Goal: Task Accomplishment & Management: Complete application form

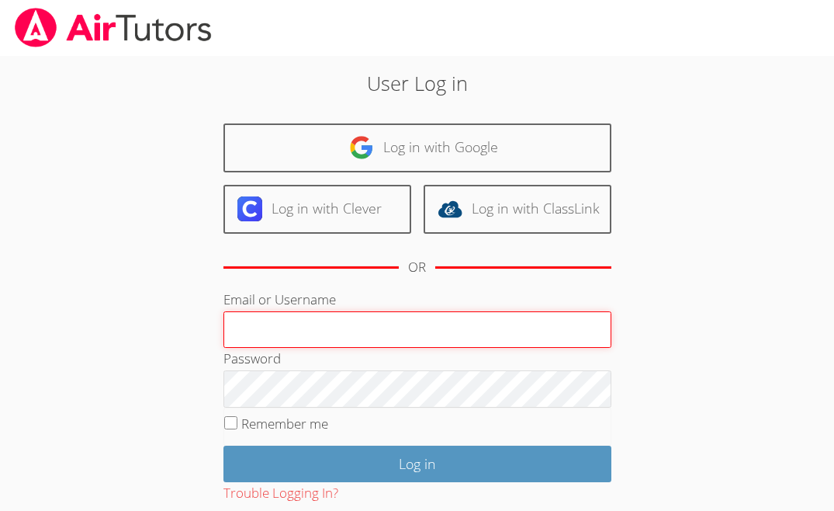
click at [354, 327] on input "Email or Username" at bounding box center [417, 329] width 388 height 37
type input "ctutoring778@gmail.com"
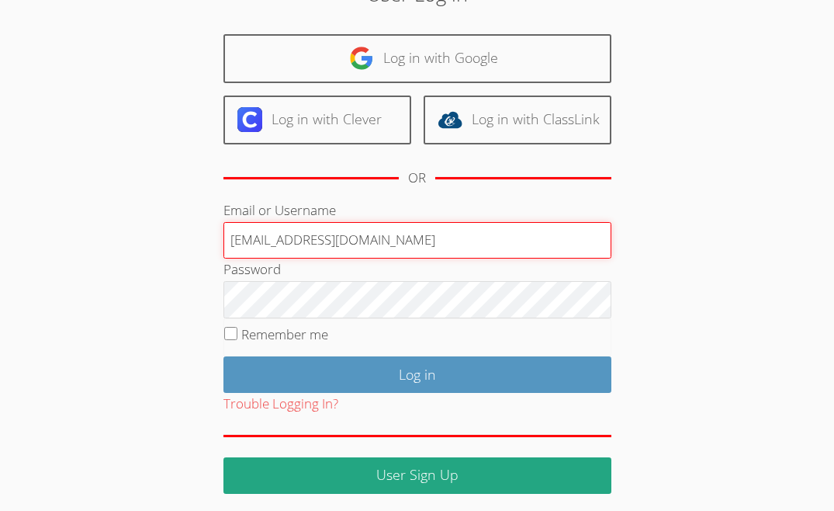
scroll to position [92, 0]
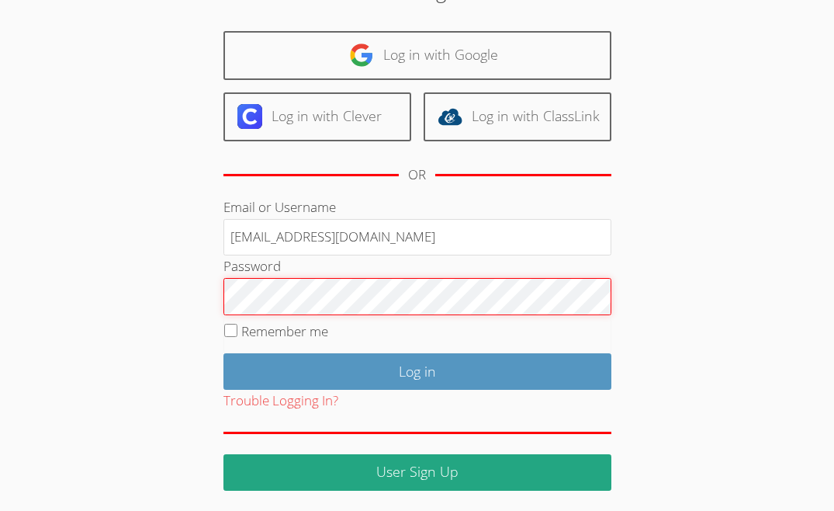
click at [223, 353] on input "Log in" at bounding box center [417, 371] width 388 height 36
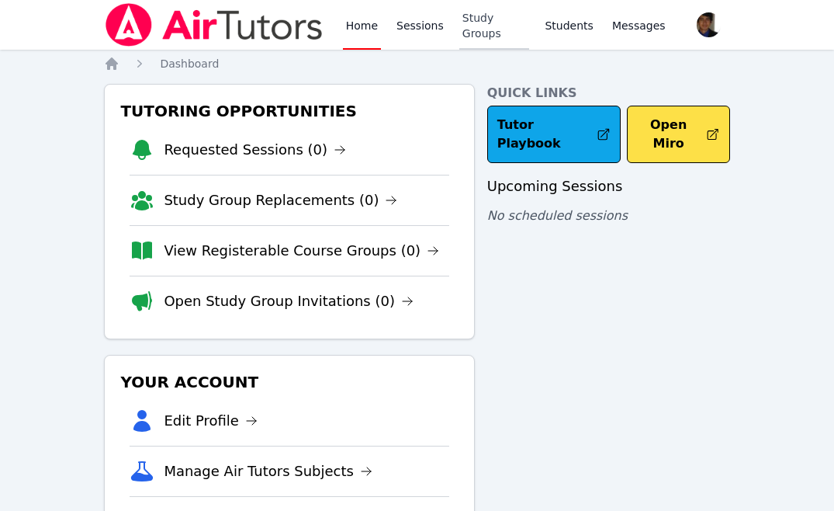
click at [474, 29] on link "Study Groups" at bounding box center [494, 25] width 71 height 50
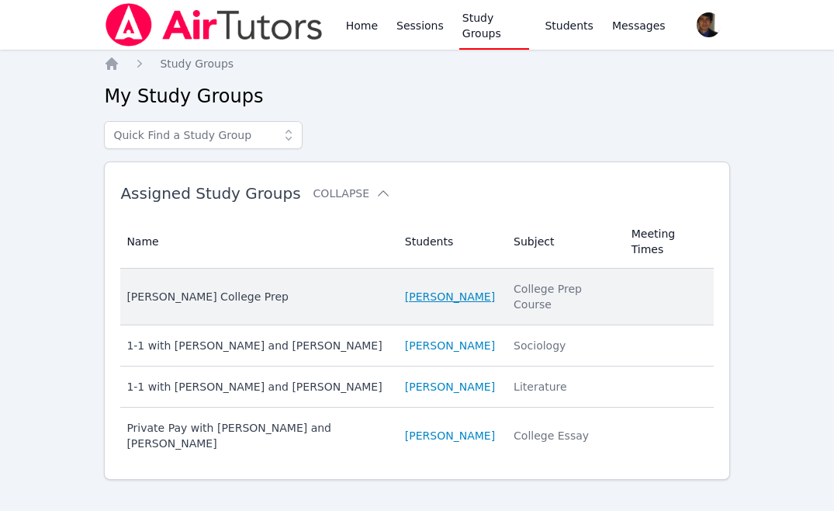
click at [406, 296] on link "[PERSON_NAME]" at bounding box center [450, 297] width 90 height 16
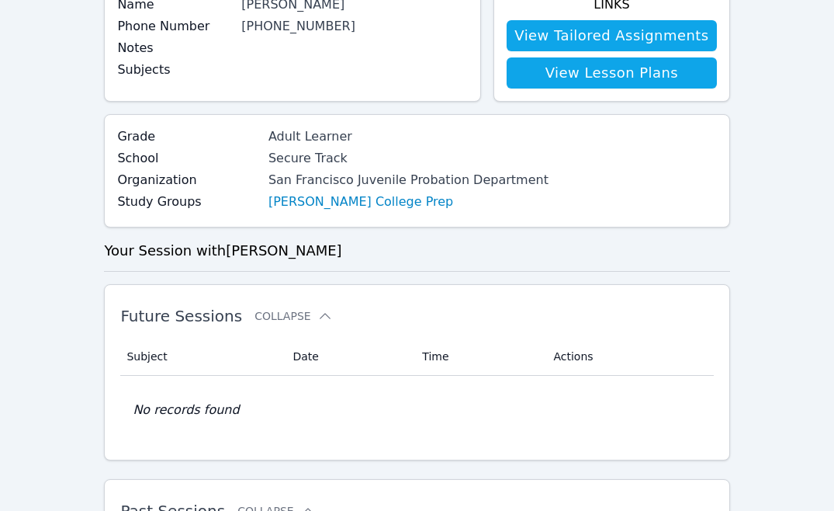
scroll to position [14, 0]
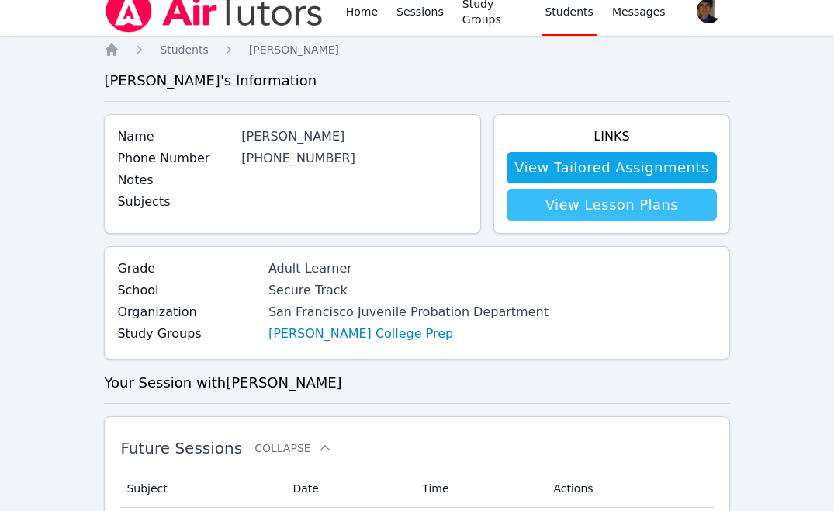
click at [597, 206] on link "View Lesson Plans" at bounding box center [611, 204] width 209 height 31
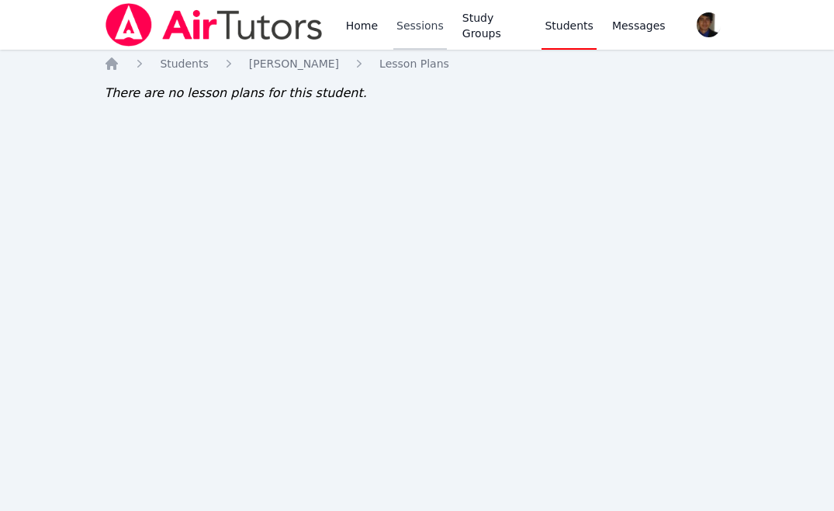
click at [428, 11] on link "Sessions" at bounding box center [420, 25] width 54 height 50
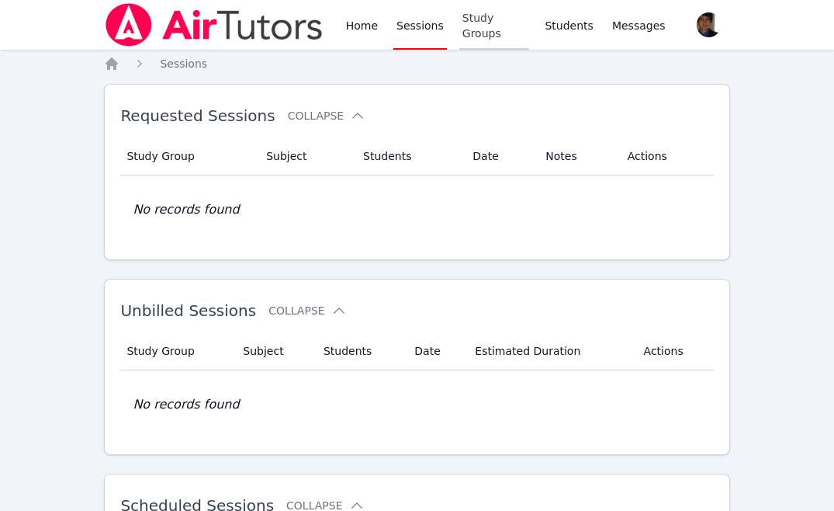
click at [507, 26] on link "Study Groups" at bounding box center [494, 25] width 71 height 50
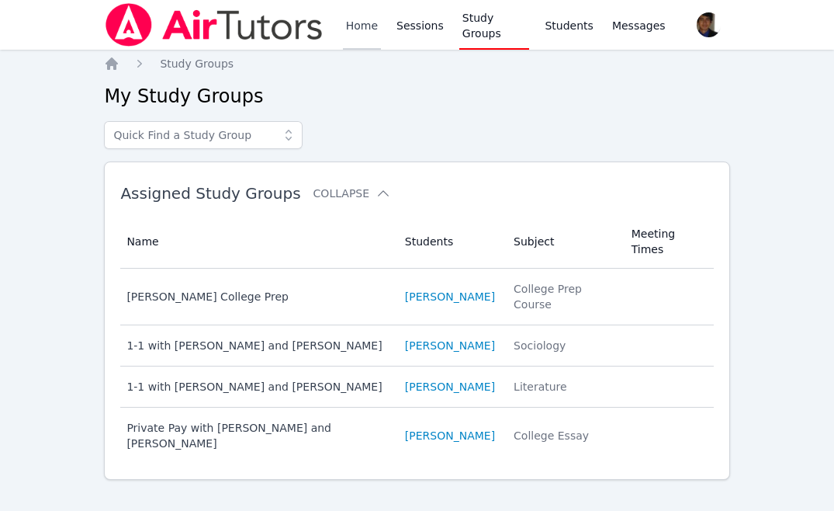
click at [368, 28] on link "Home" at bounding box center [362, 25] width 38 height 50
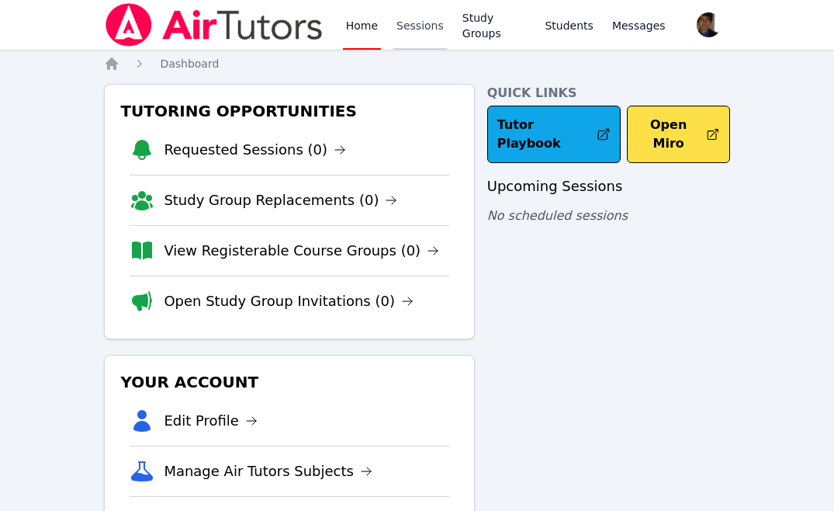
click at [417, 33] on link "Sessions" at bounding box center [420, 25] width 54 height 50
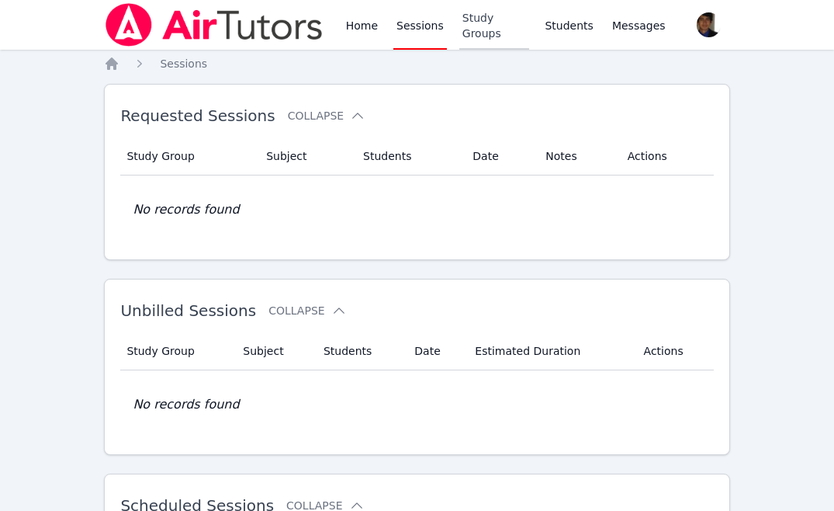
click at [487, 33] on link "Study Groups" at bounding box center [494, 25] width 71 height 50
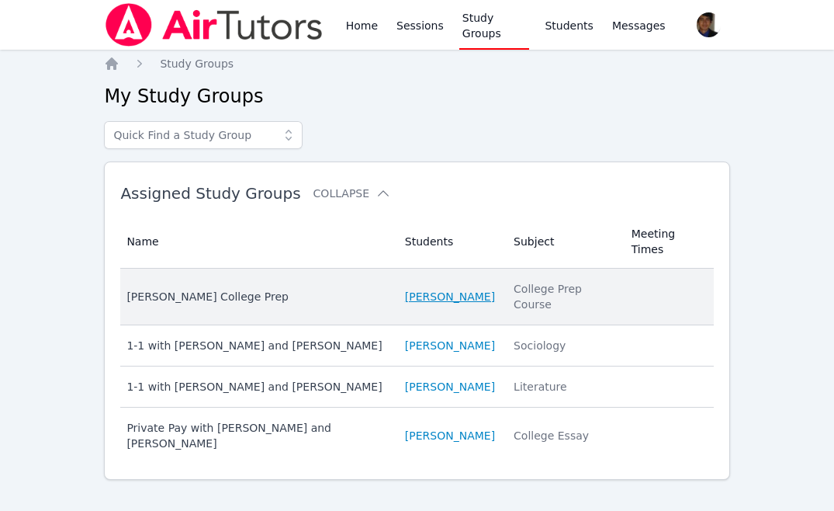
click at [405, 292] on link "[PERSON_NAME]" at bounding box center [450, 297] width 90 height 16
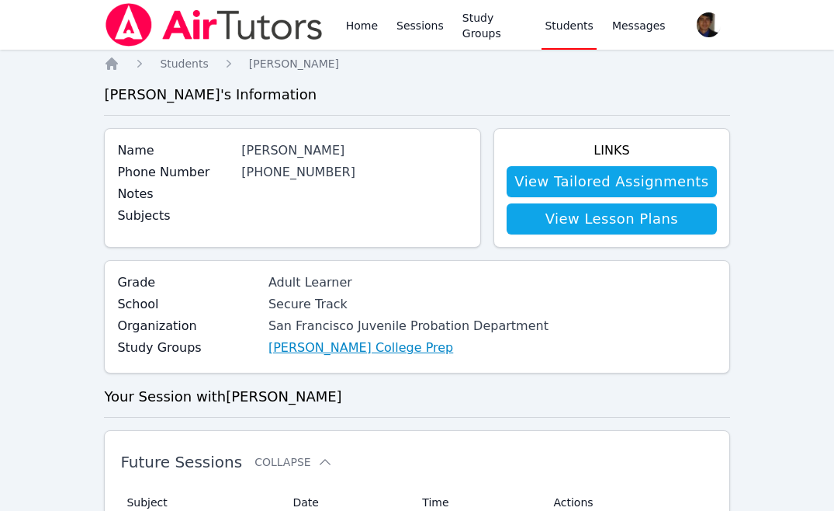
click at [376, 348] on link "[PERSON_NAME] College Prep" at bounding box center [360, 347] width 185 height 19
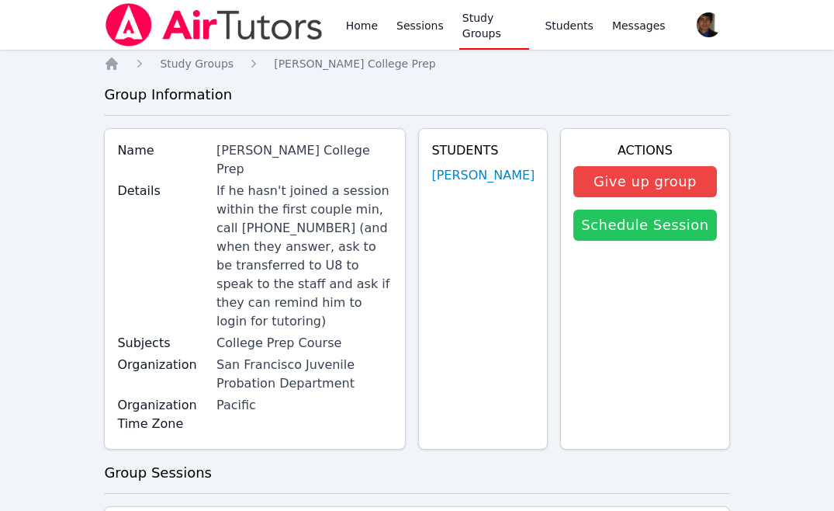
click at [649, 231] on link "Schedule Session" at bounding box center [644, 224] width 143 height 31
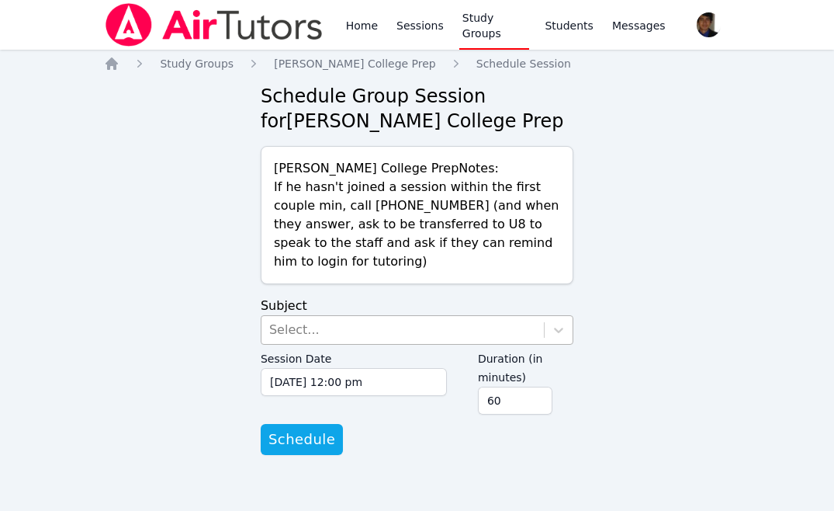
click at [396, 332] on div "Select..." at bounding box center [402, 330] width 282 height 28
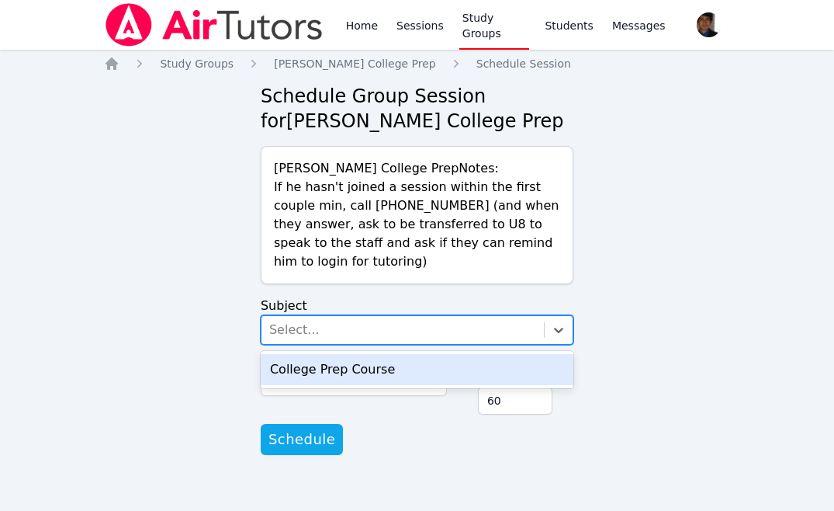
click at [385, 365] on div "College Prep Course" at bounding box center [417, 369] width 313 height 31
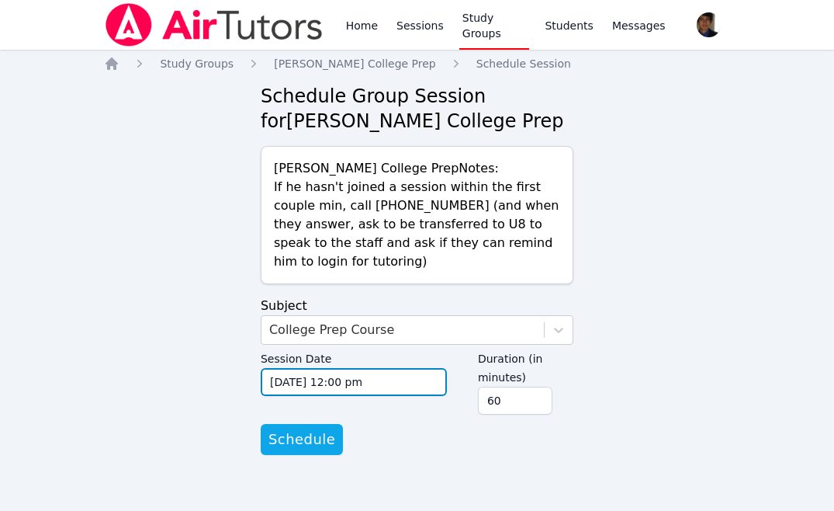
click at [381, 383] on input "[DATE] 12:00 pm" at bounding box center [354, 382] width 186 height 28
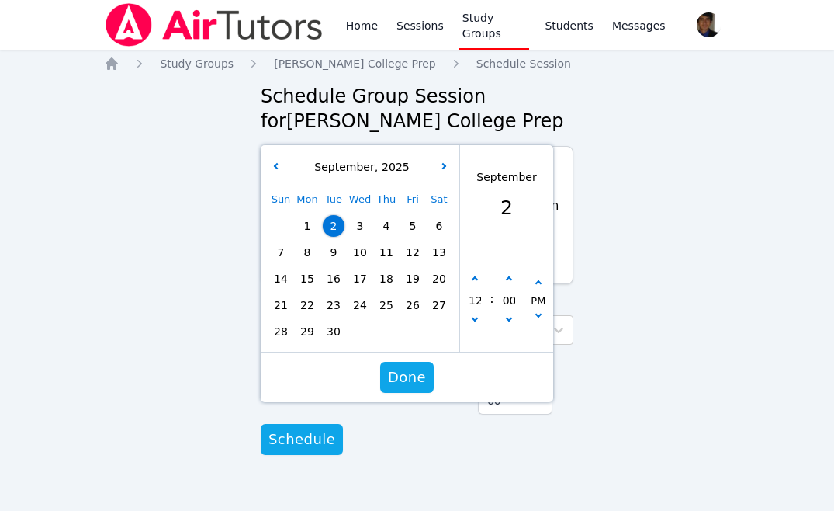
click at [336, 225] on span "2" at bounding box center [334, 226] width 22 height 22
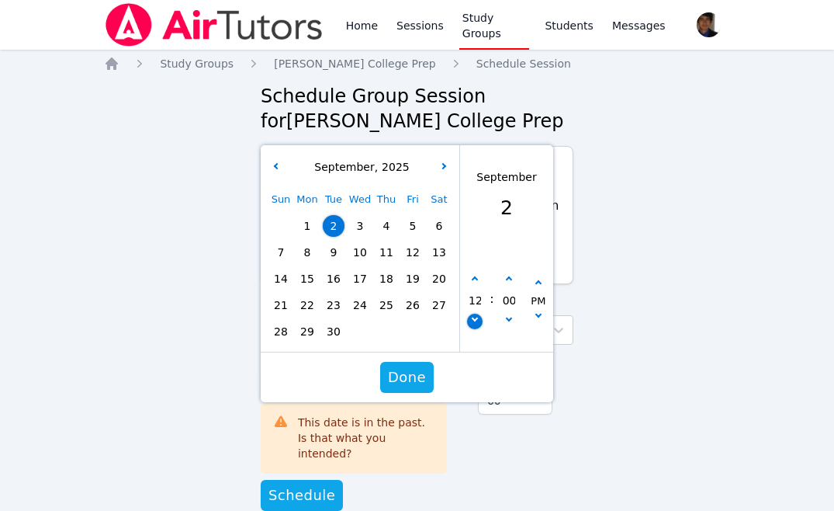
click at [477, 319] on button "button" at bounding box center [475, 321] width 16 height 16
type input "[DATE] 11:00 am"
type input "11"
click at [477, 319] on button "button" at bounding box center [475, 321] width 16 height 16
type input "[DATE] 10:00 am"
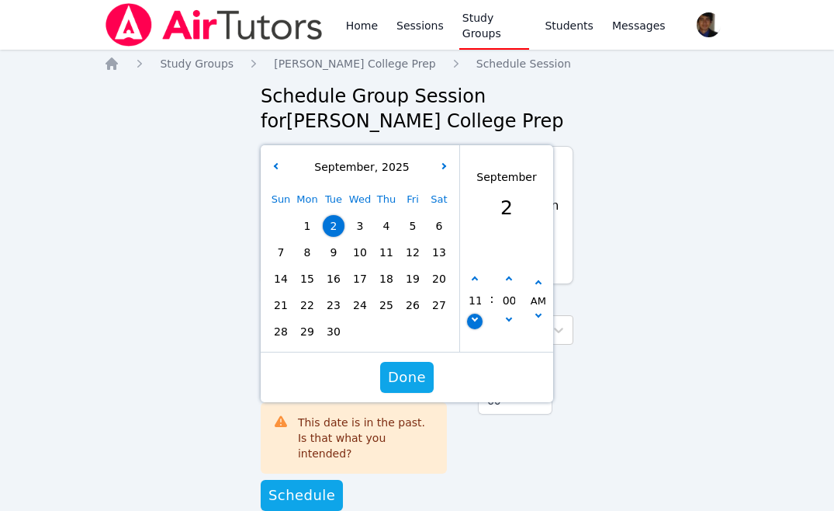
type input "10"
click at [477, 319] on button "button" at bounding box center [475, 321] width 16 height 16
type input "[DATE] 09:00 am"
type input "09"
click at [477, 319] on button "button" at bounding box center [475, 321] width 16 height 16
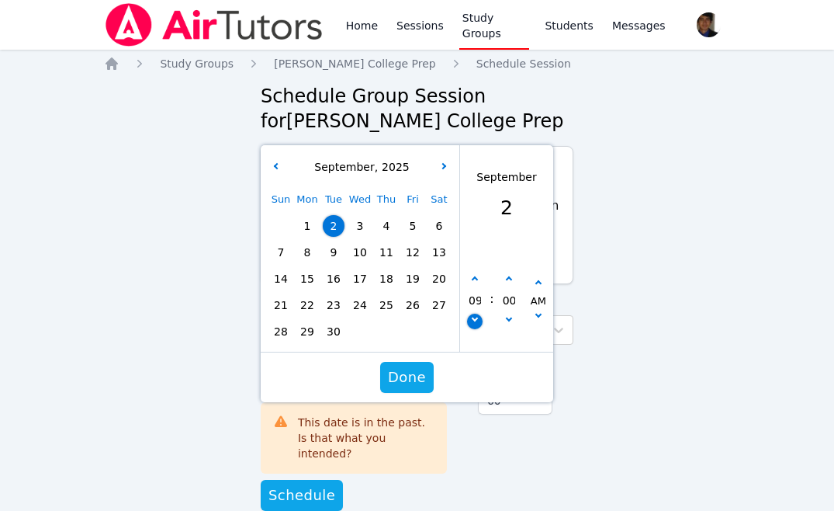
type input "[DATE] 08:00 am"
type input "08"
click at [477, 319] on button "button" at bounding box center [475, 321] width 16 height 16
type input "[DATE] 07:00 am"
type input "07"
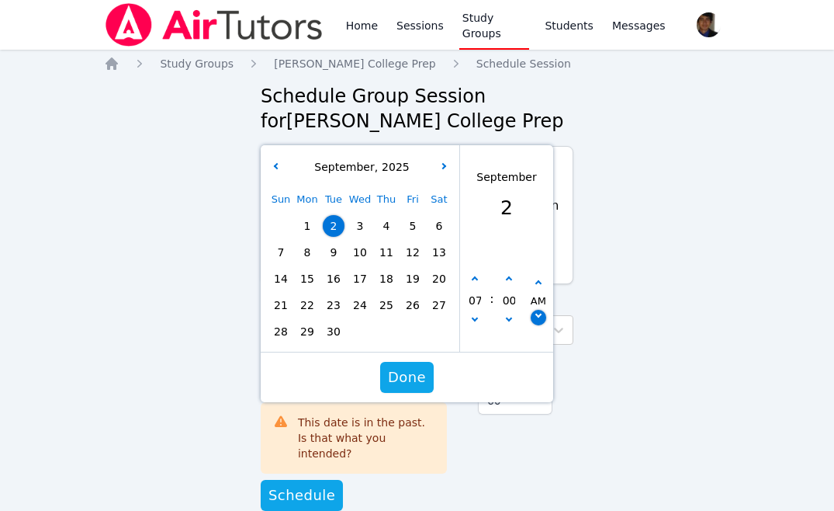
click at [533, 315] on button "button" at bounding box center [539, 318] width 16 height 16
type input "[DATE] 07:00 pm"
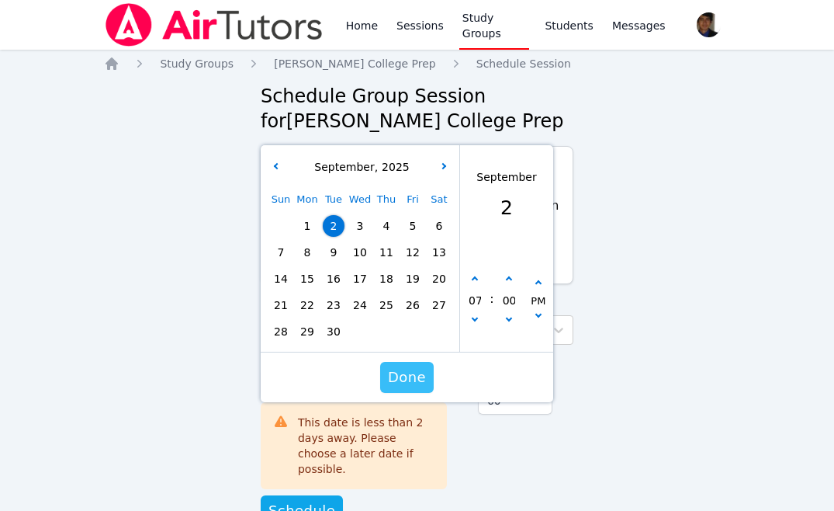
click at [410, 363] on button "Done" at bounding box center [407, 377] width 54 height 31
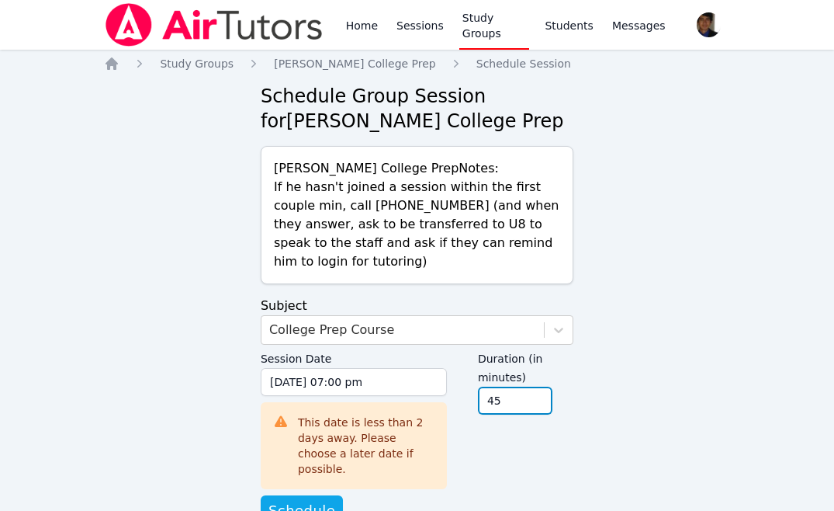
click at [539, 406] on input "45" at bounding box center [515, 400] width 74 height 28
click at [539, 406] on input "30" at bounding box center [515, 400] width 74 height 28
type input "15"
click at [539, 406] on input "15" at bounding box center [515, 400] width 74 height 28
click at [538, 437] on div "Duration (in minutes) 15" at bounding box center [525, 414] width 95 height 141
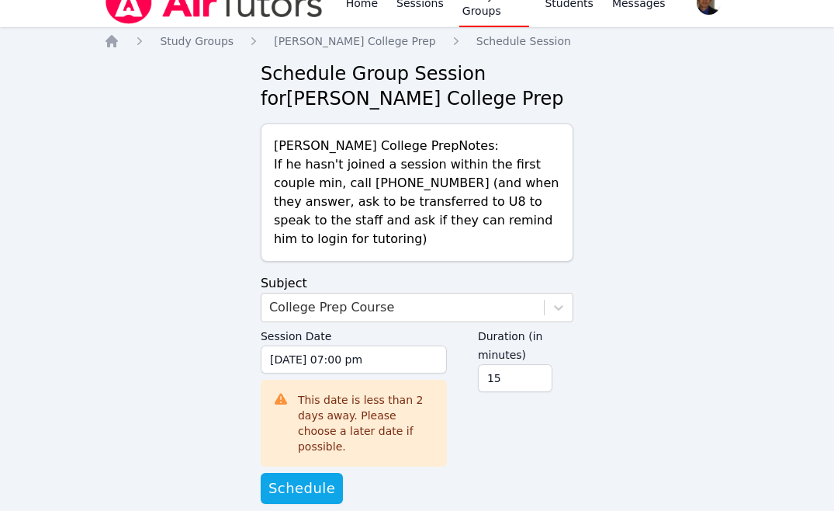
scroll to position [31, 0]
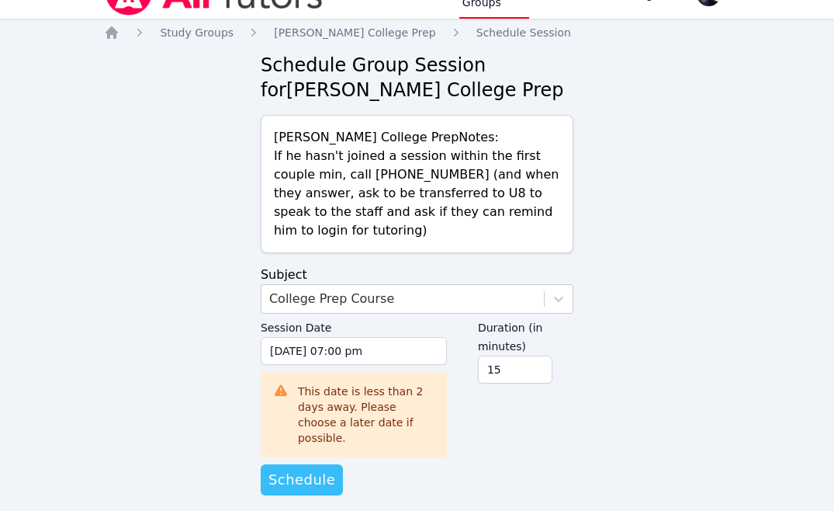
click at [317, 469] on span "Schedule" at bounding box center [301, 480] width 67 height 22
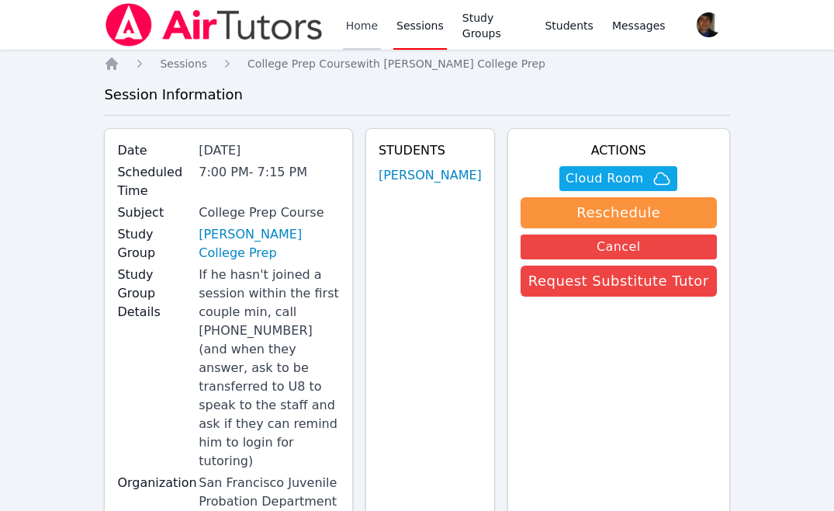
click at [370, 13] on link "Home" at bounding box center [362, 25] width 38 height 50
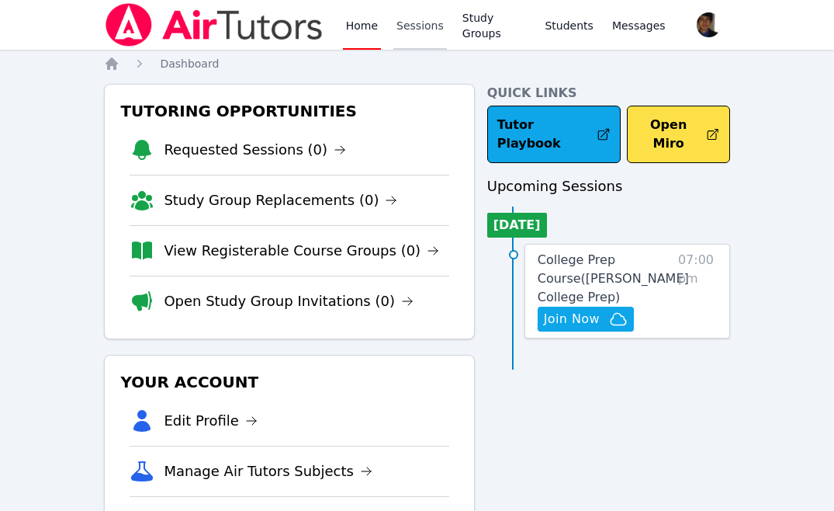
click at [421, 37] on link "Sessions" at bounding box center [420, 25] width 54 height 50
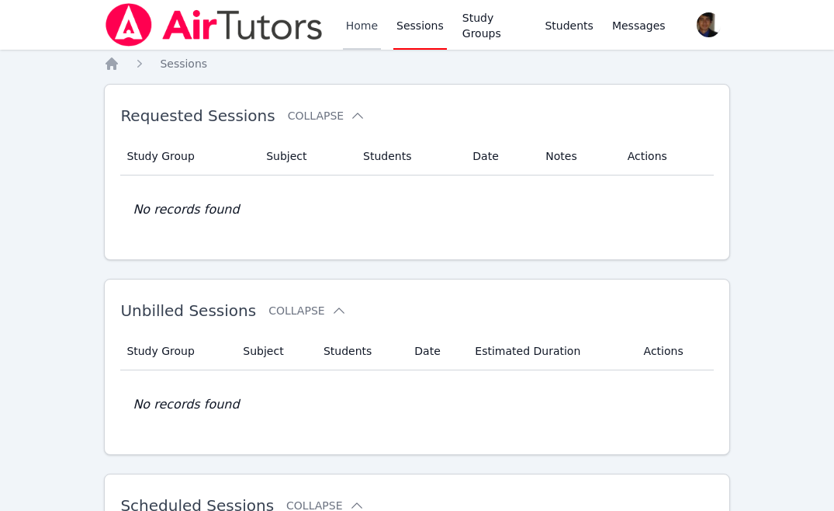
click at [377, 32] on link "Home" at bounding box center [362, 25] width 38 height 50
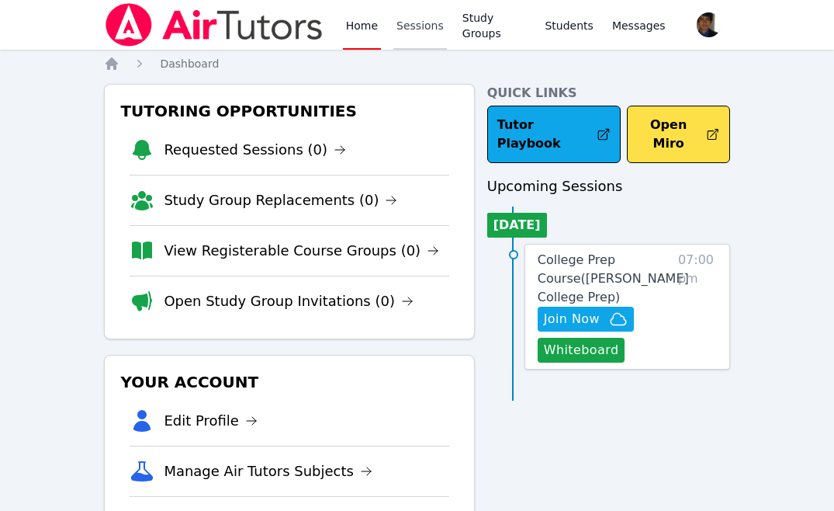
click at [422, 27] on link "Sessions" at bounding box center [420, 25] width 54 height 50
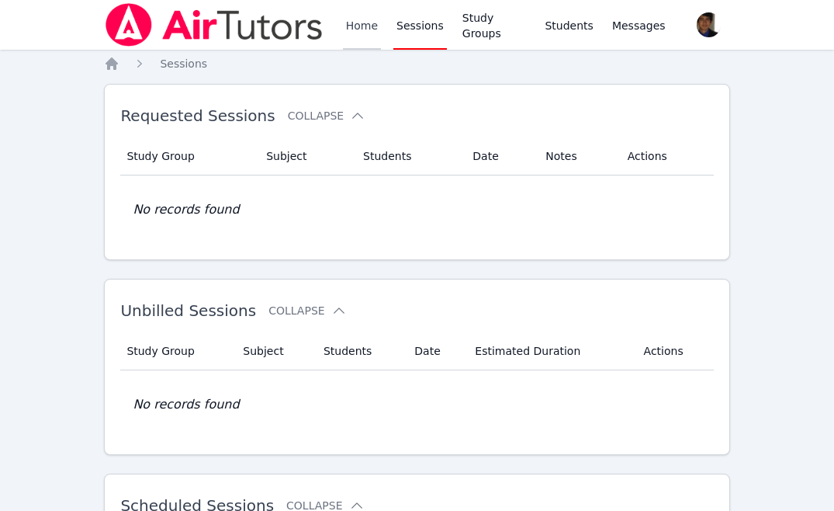
click at [355, 32] on link "Home" at bounding box center [362, 25] width 38 height 50
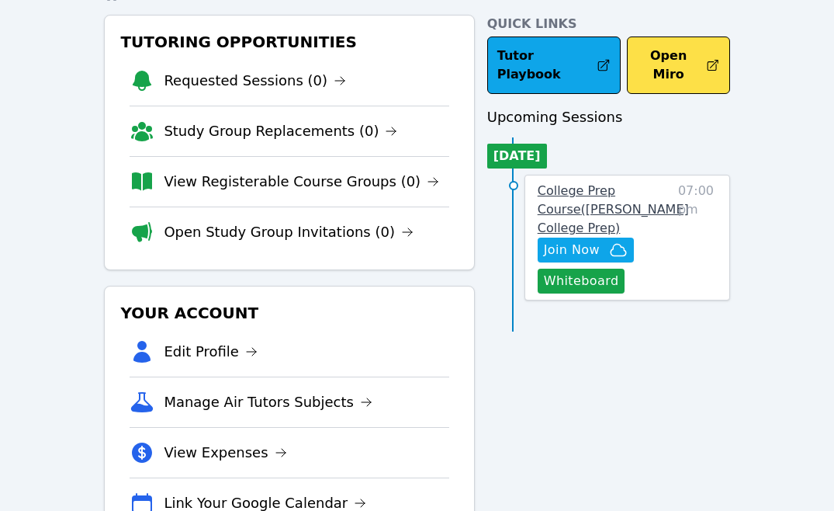
scroll to position [130, 0]
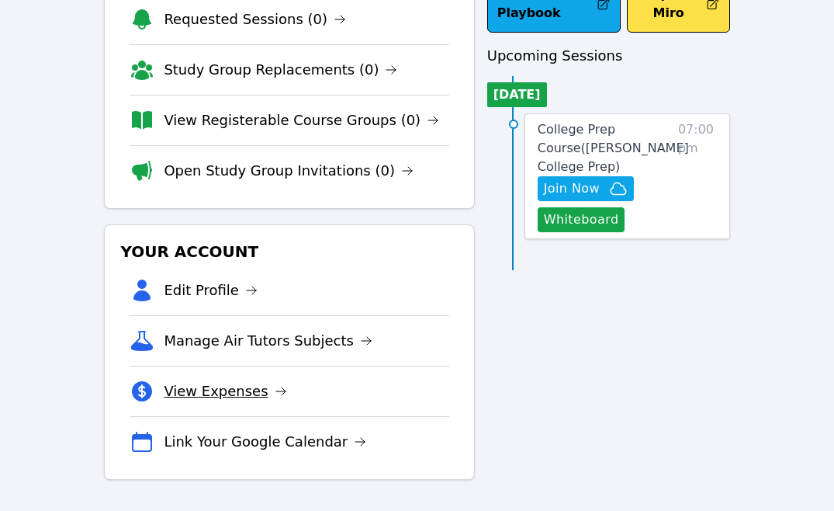
click at [259, 391] on link "View Expenses" at bounding box center [225, 391] width 123 height 22
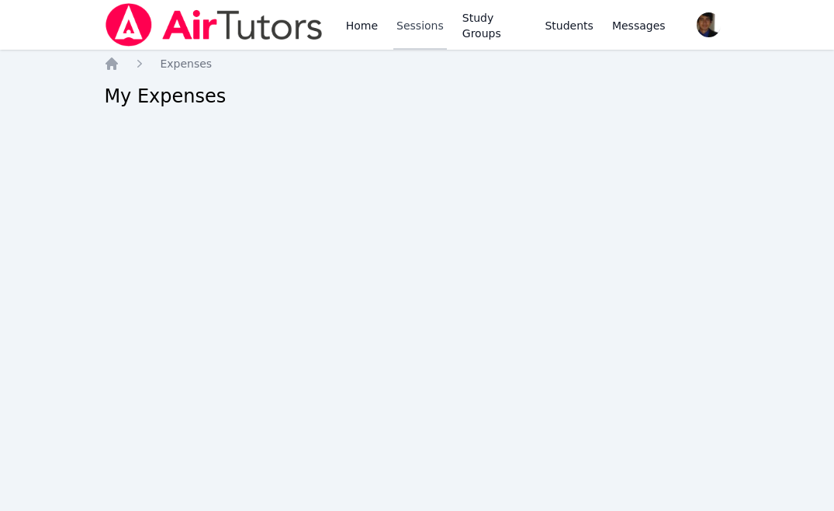
click at [404, 36] on link "Sessions" at bounding box center [420, 25] width 54 height 50
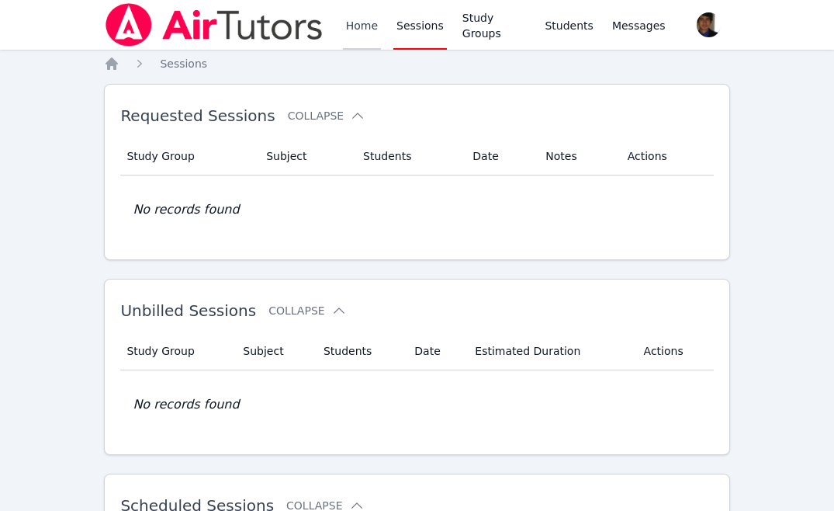
click at [365, 39] on link "Home" at bounding box center [362, 25] width 38 height 50
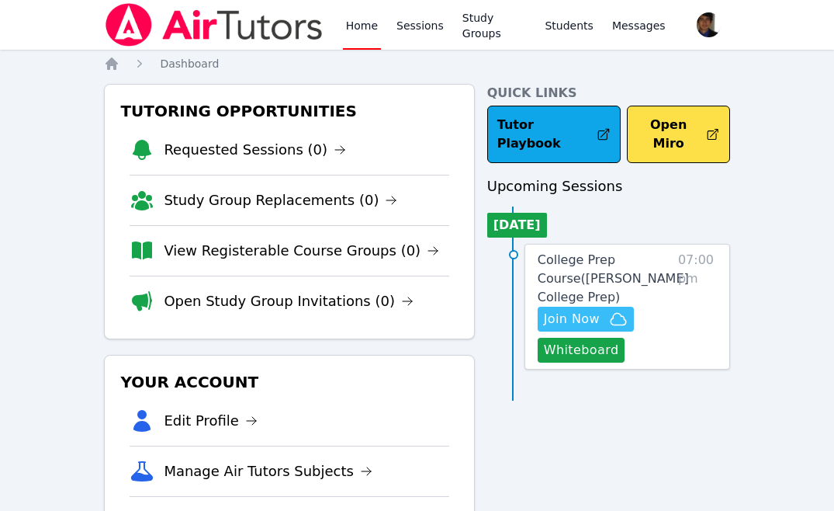
click at [601, 310] on span "Join Now" at bounding box center [586, 319] width 84 height 19
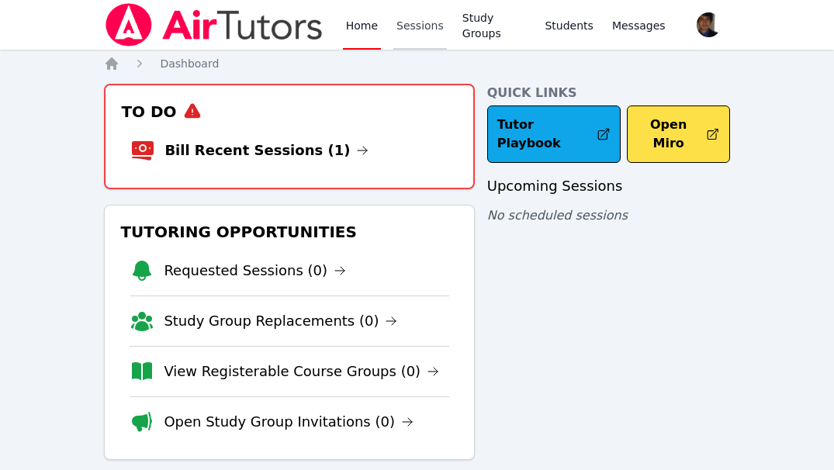
click at [417, 36] on link "Sessions" at bounding box center [420, 25] width 54 height 50
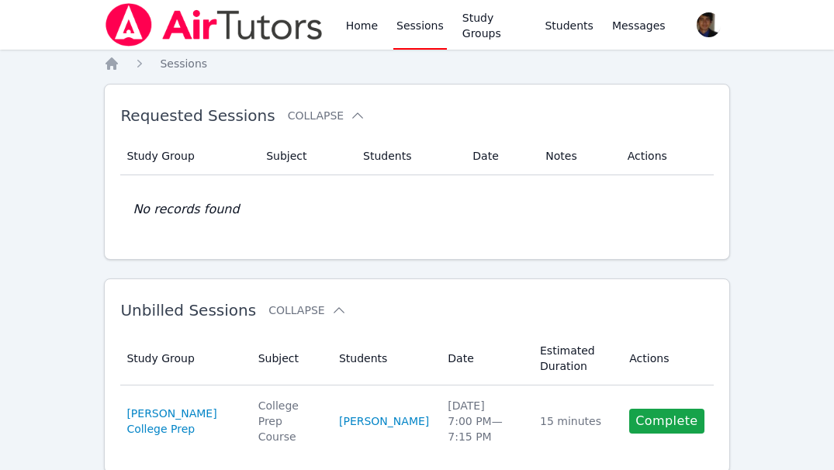
click at [426, 30] on link "Sessions" at bounding box center [420, 25] width 54 height 50
click at [372, 30] on link "Home" at bounding box center [362, 25] width 38 height 50
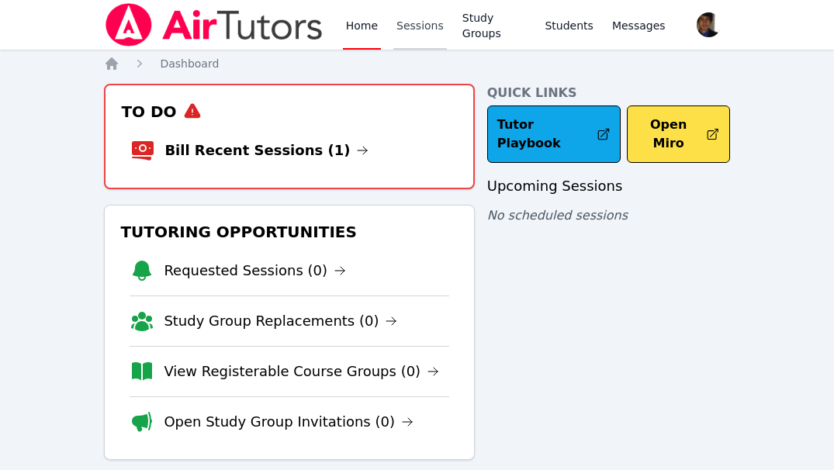
click at [414, 36] on link "Sessions" at bounding box center [420, 25] width 54 height 50
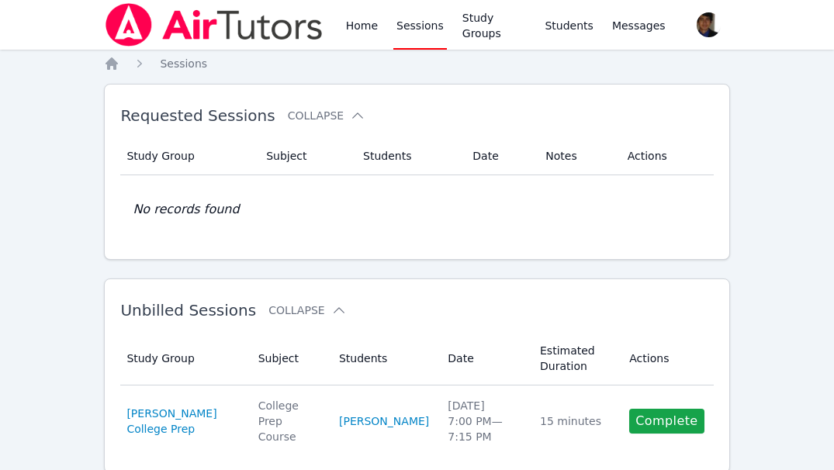
click at [416, 27] on link "Sessions" at bounding box center [420, 25] width 54 height 50
click at [412, 23] on link "Sessions" at bounding box center [420, 25] width 54 height 50
click at [521, 31] on link "Study Groups" at bounding box center [494, 25] width 71 height 50
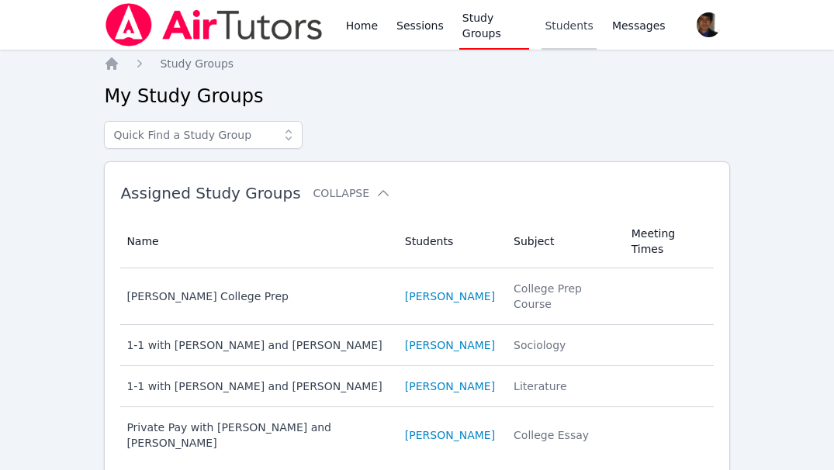
click at [582, 30] on link "Students" at bounding box center [569, 25] width 54 height 50
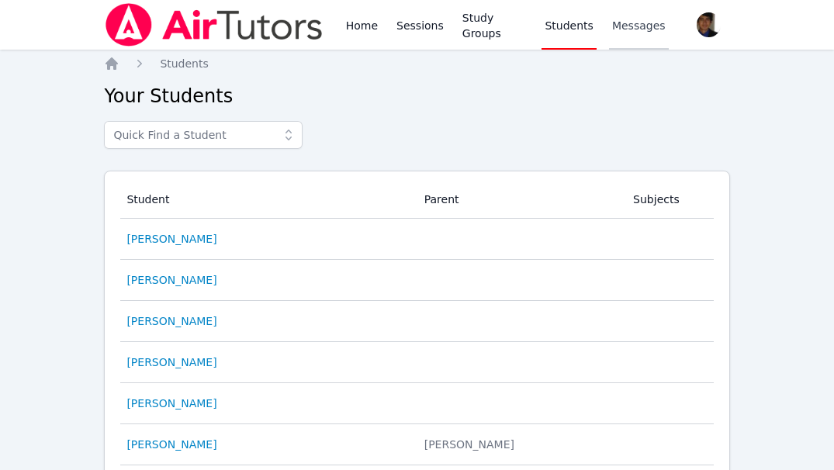
click at [646, 37] on link "Messages" at bounding box center [639, 25] width 60 height 50
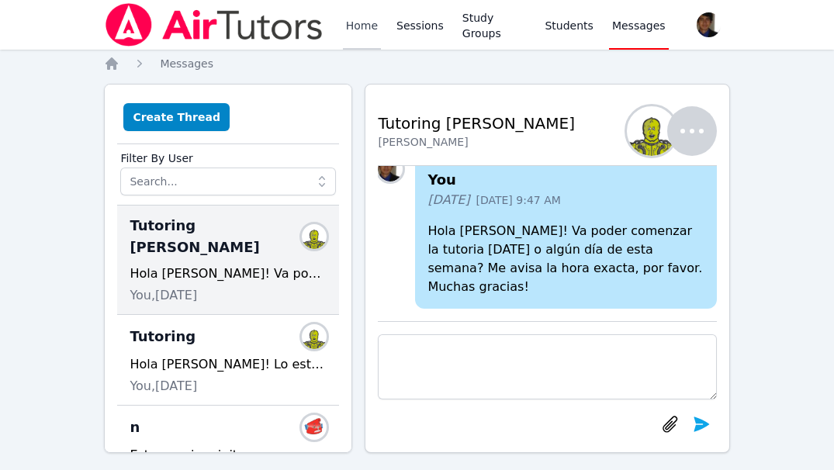
click at [364, 23] on link "Home" at bounding box center [362, 25] width 38 height 50
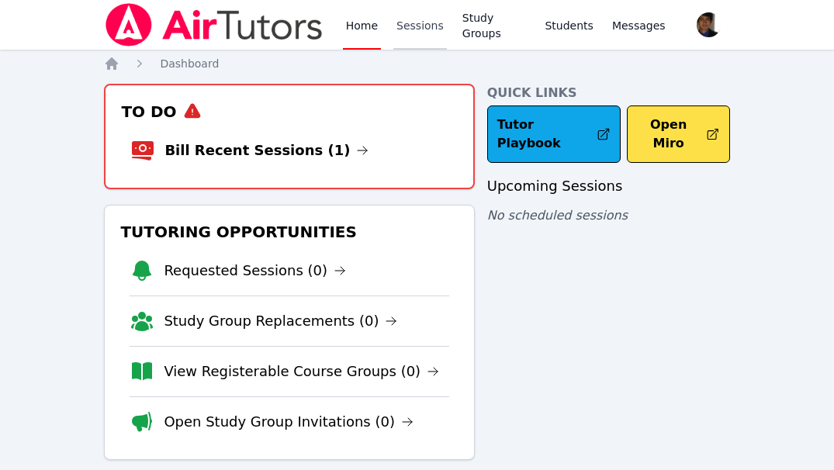
click at [403, 19] on link "Sessions" at bounding box center [420, 25] width 54 height 50
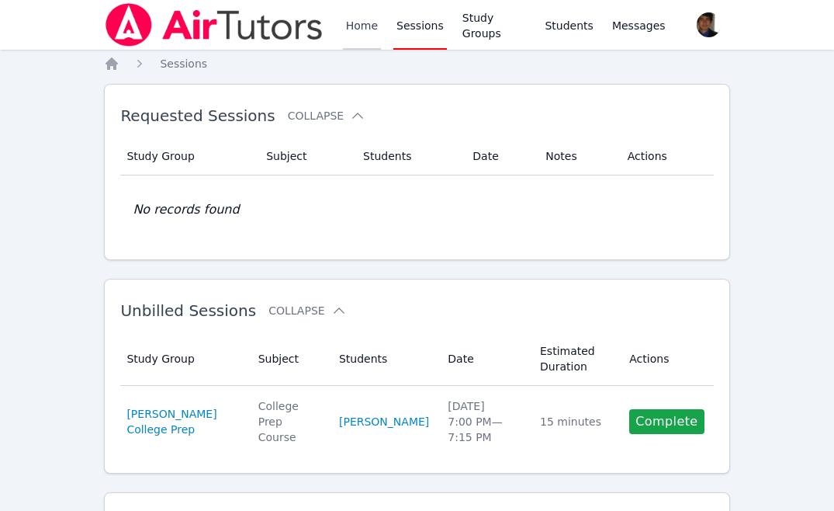
click at [351, 34] on link "Home" at bounding box center [362, 25] width 38 height 50
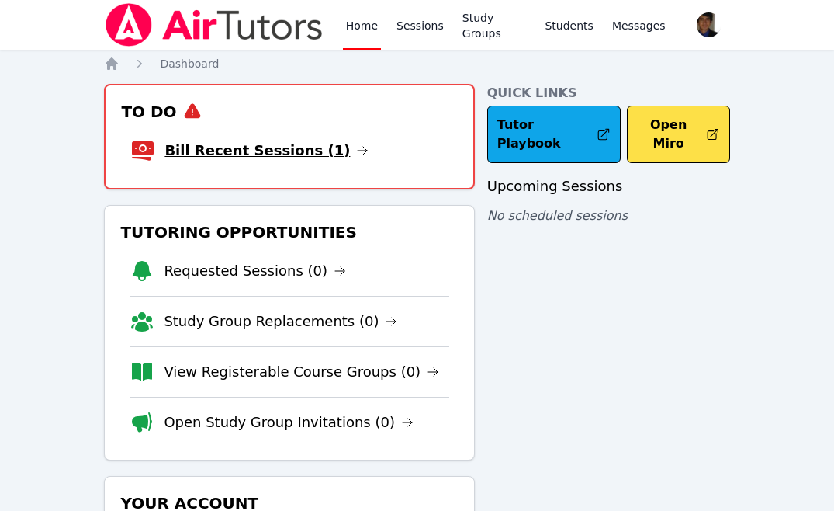
click at [276, 141] on link "Bill Recent Sessions (1)" at bounding box center [266, 151] width 204 height 22
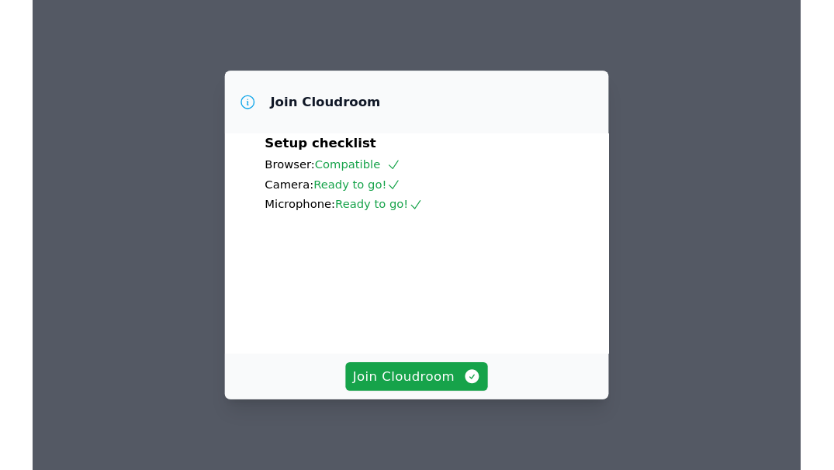
scroll to position [82, 0]
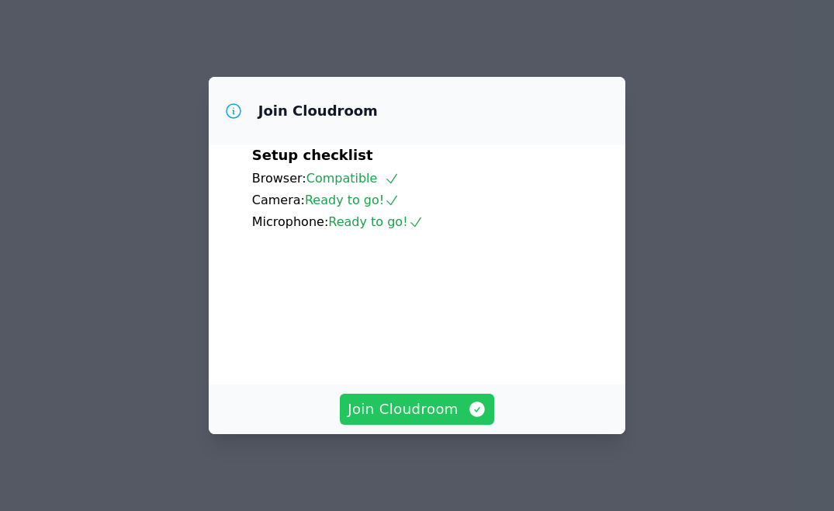
click at [433, 402] on span "Join Cloudroom" at bounding box center [417, 409] width 139 height 22
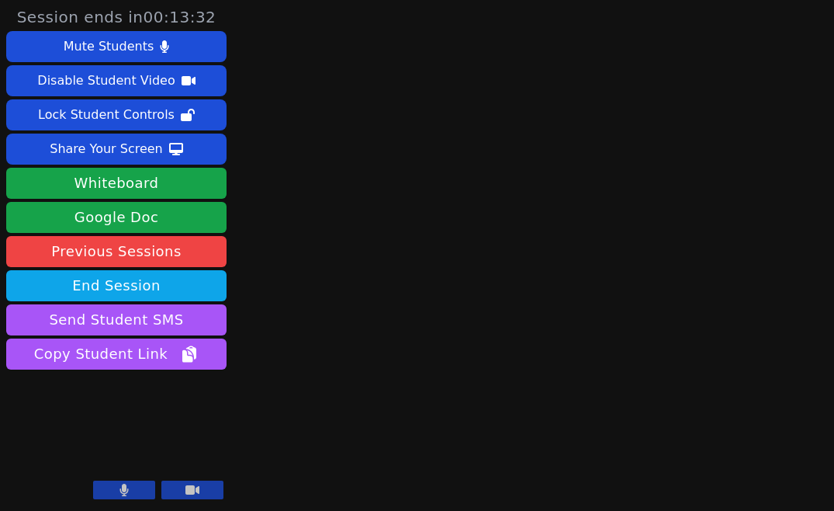
click at [142, 487] on button at bounding box center [124, 489] width 62 height 19
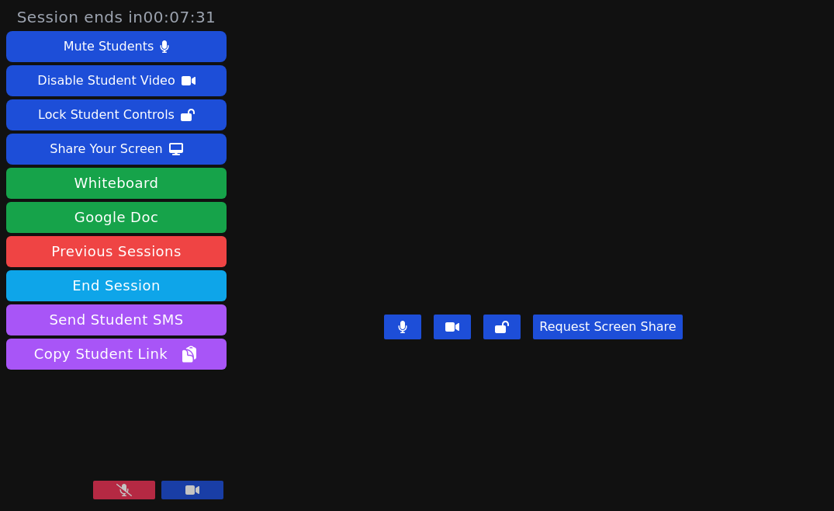
click at [120, 497] on button at bounding box center [124, 489] width 62 height 19
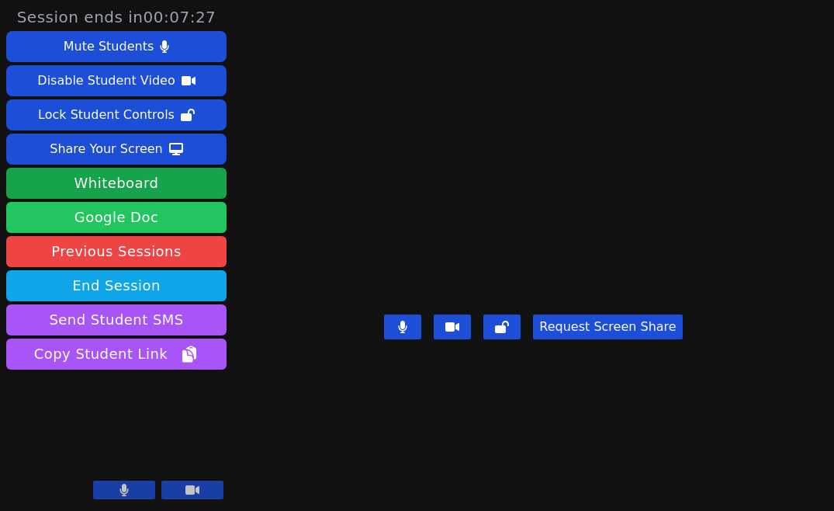
click at [169, 220] on link "Google Doc" at bounding box center [116, 217] width 220 height 31
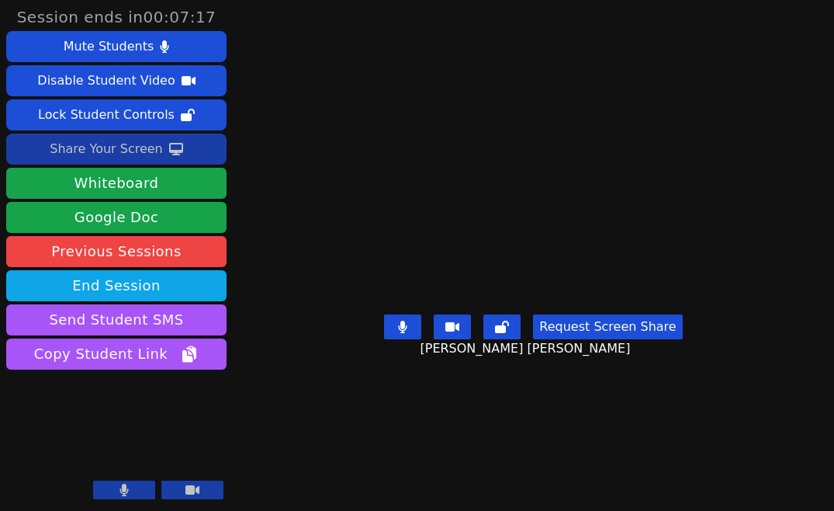
click at [196, 146] on button "Share Your Screen" at bounding box center [116, 148] width 220 height 31
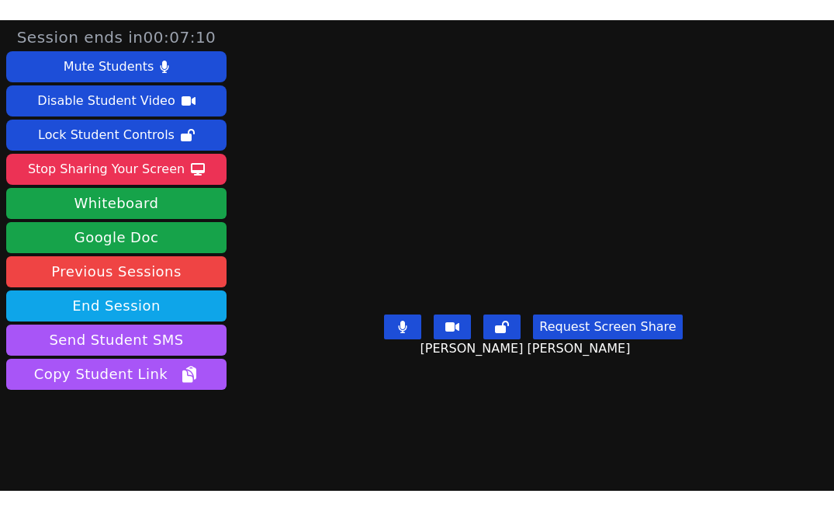
scroll to position [33, 0]
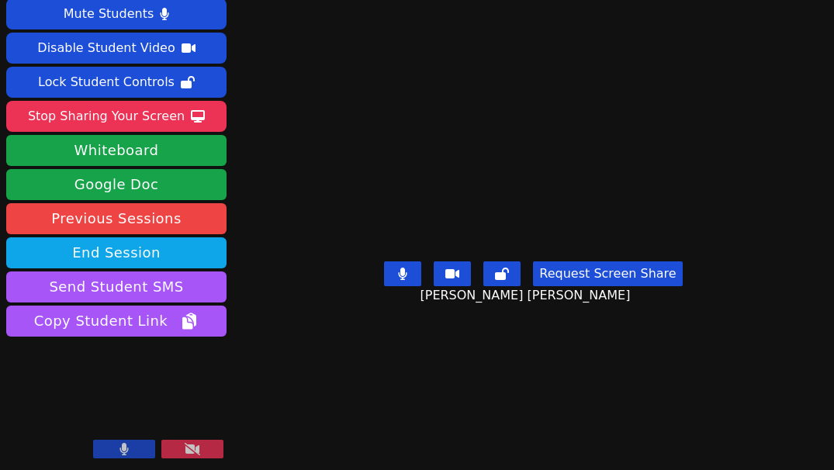
click at [137, 445] on button at bounding box center [124, 449] width 62 height 19
click at [138, 451] on button at bounding box center [124, 449] width 62 height 19
click at [138, 452] on button at bounding box center [124, 449] width 62 height 19
click at [133, 448] on button at bounding box center [124, 449] width 62 height 19
click at [144, 450] on button at bounding box center [124, 449] width 62 height 19
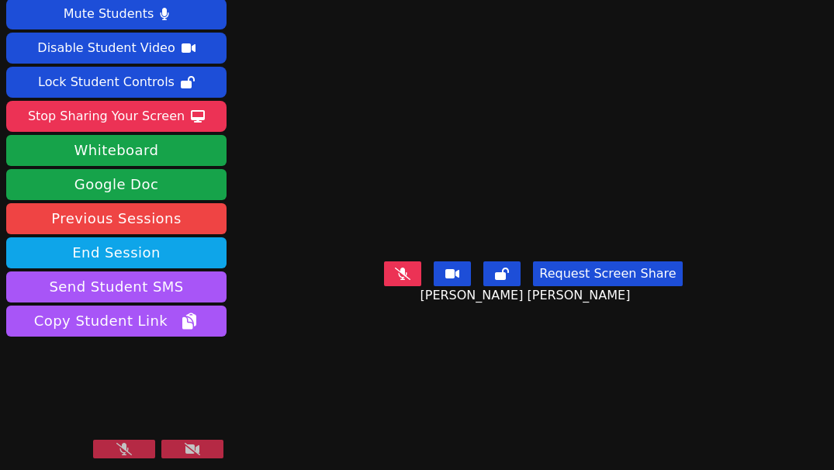
click at [187, 448] on icon at bounding box center [193, 449] width 16 height 12
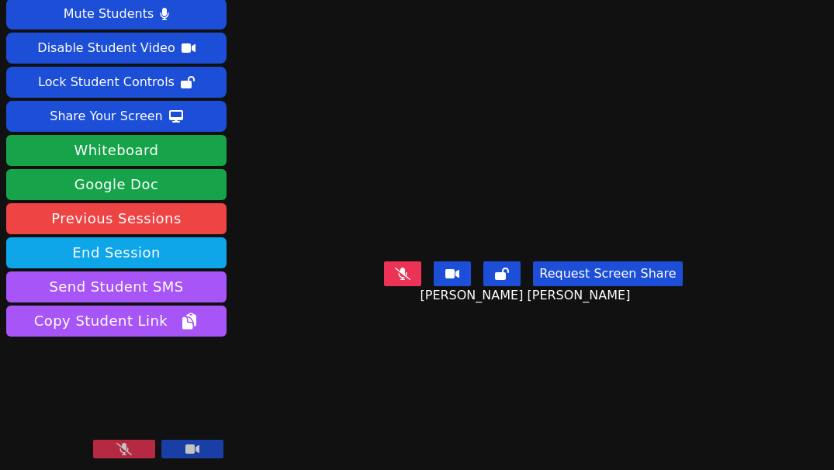
click at [187, 448] on icon at bounding box center [192, 449] width 14 height 9
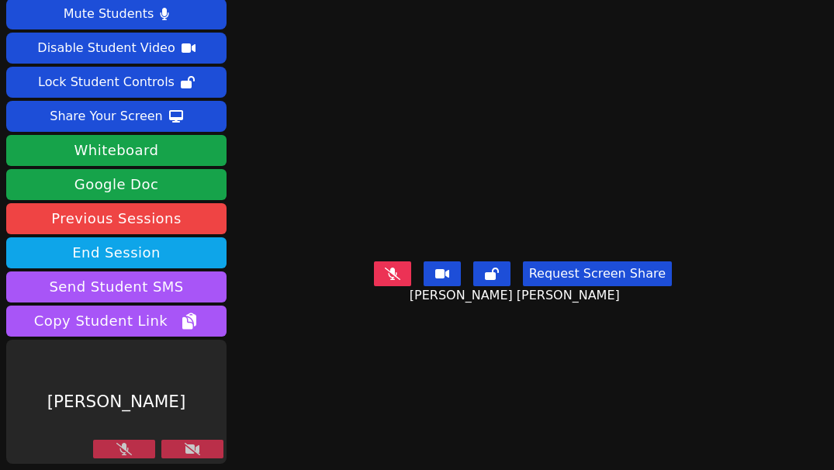
scroll to position [0, 0]
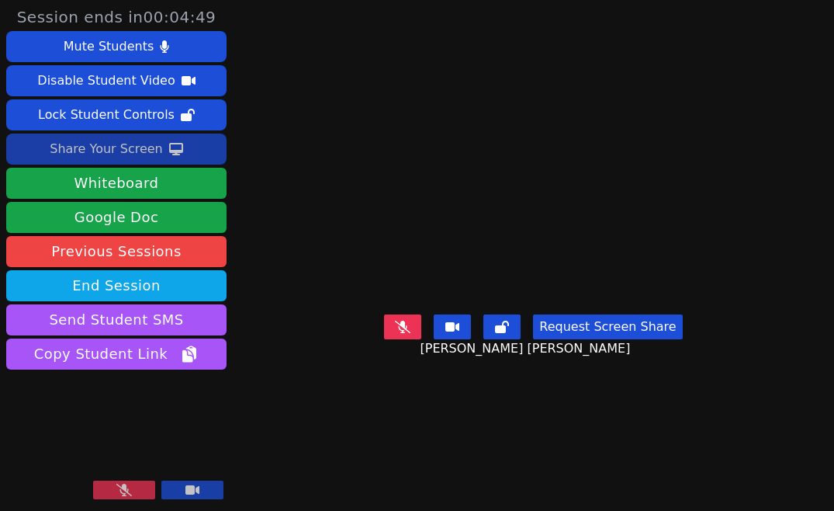
click at [191, 151] on button "Share Your Screen" at bounding box center [116, 148] width 220 height 31
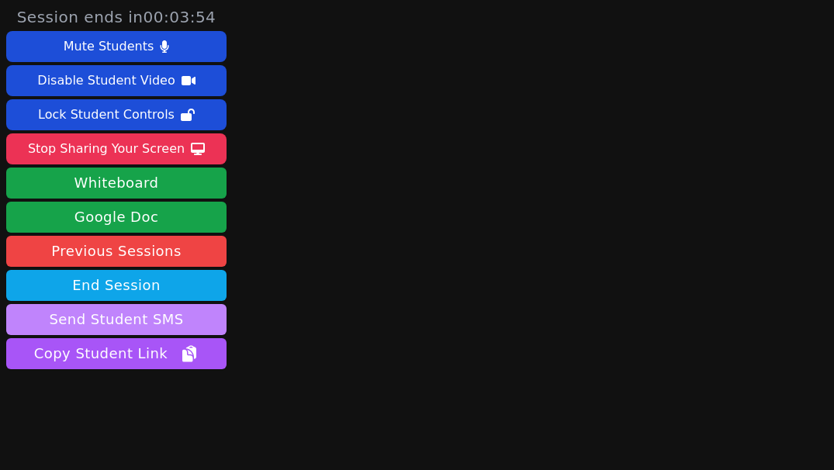
scroll to position [33, 0]
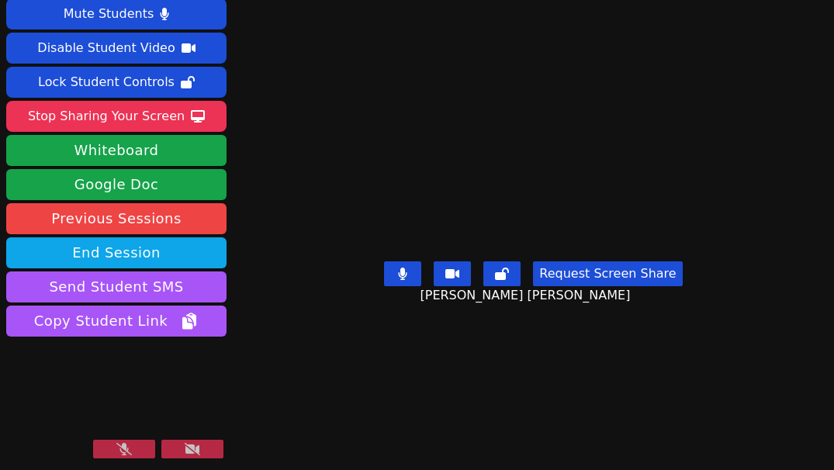
click at [132, 445] on button at bounding box center [124, 449] width 62 height 19
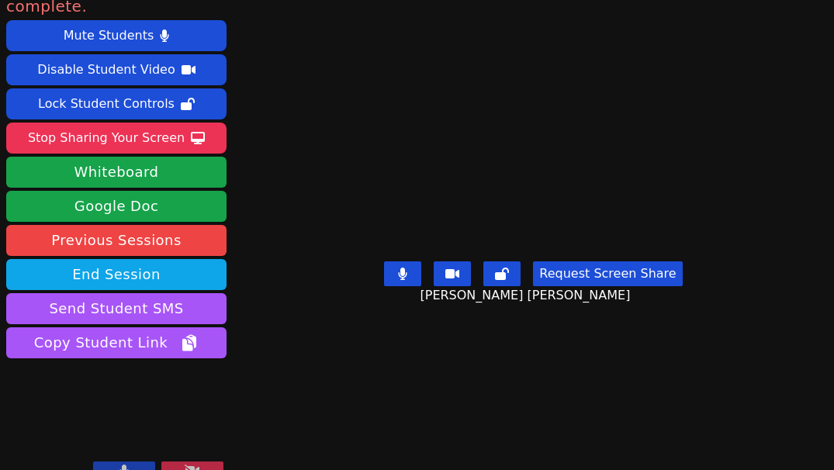
click at [137, 462] on button at bounding box center [124, 471] width 62 height 19
click at [136, 462] on button at bounding box center [124, 471] width 62 height 19
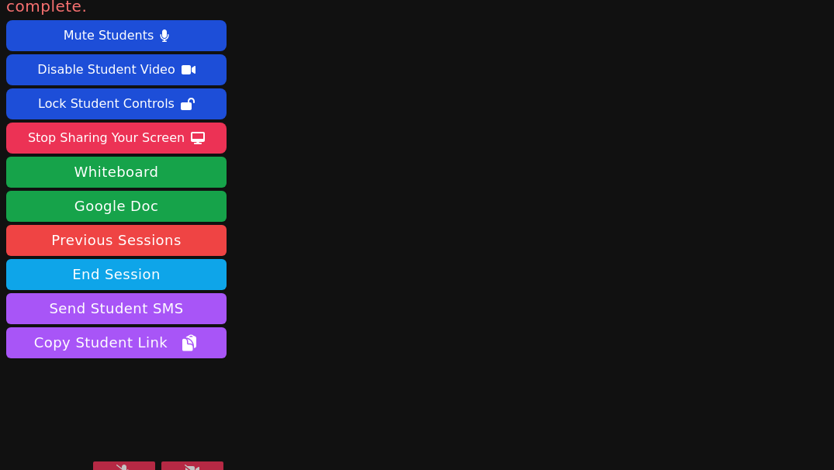
click at [189, 465] on icon at bounding box center [193, 471] width 16 height 12
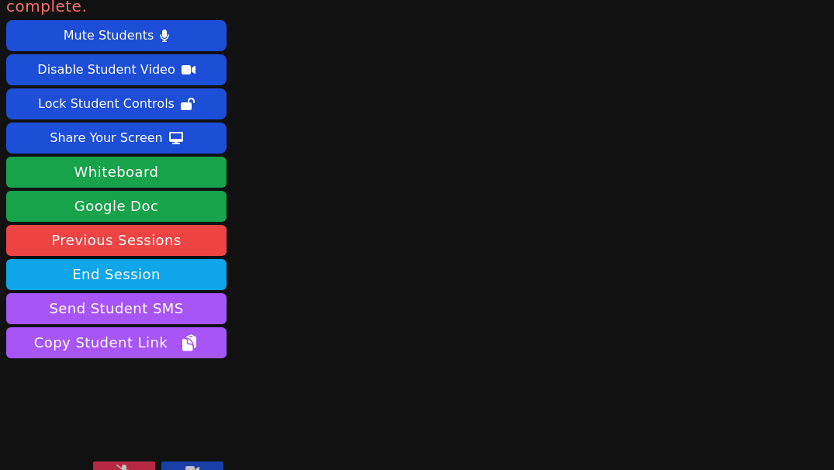
click at [189, 466] on icon at bounding box center [192, 470] width 14 height 9
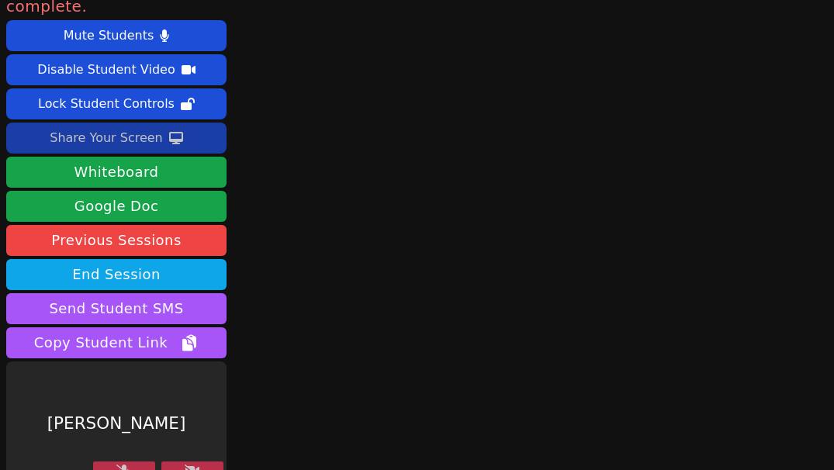
click at [192, 123] on button "Share Your Screen" at bounding box center [116, 138] width 220 height 31
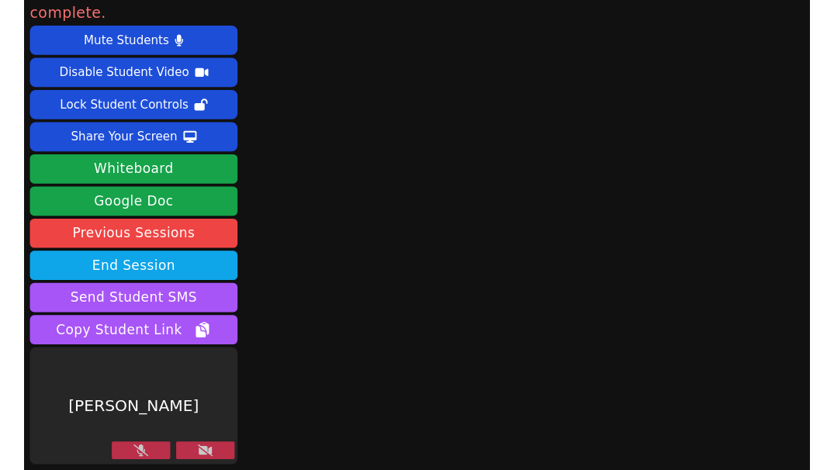
scroll to position [0, 0]
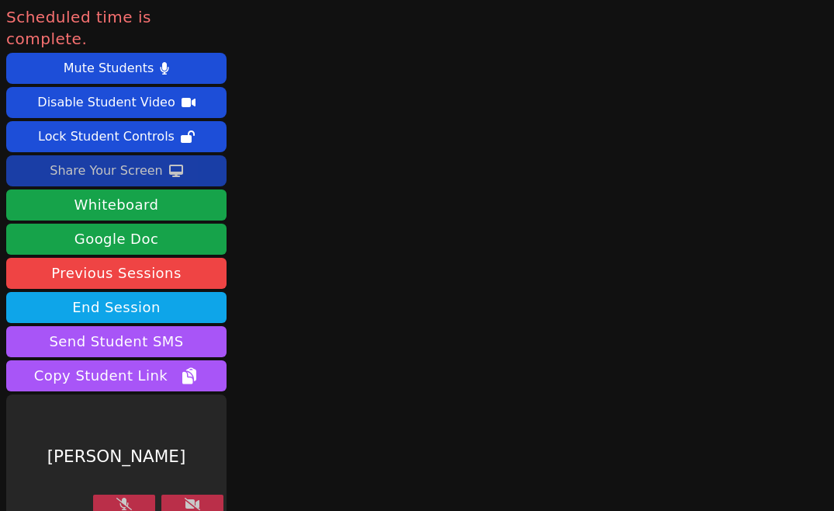
click at [179, 155] on button "Share Your Screen" at bounding box center [116, 170] width 220 height 31
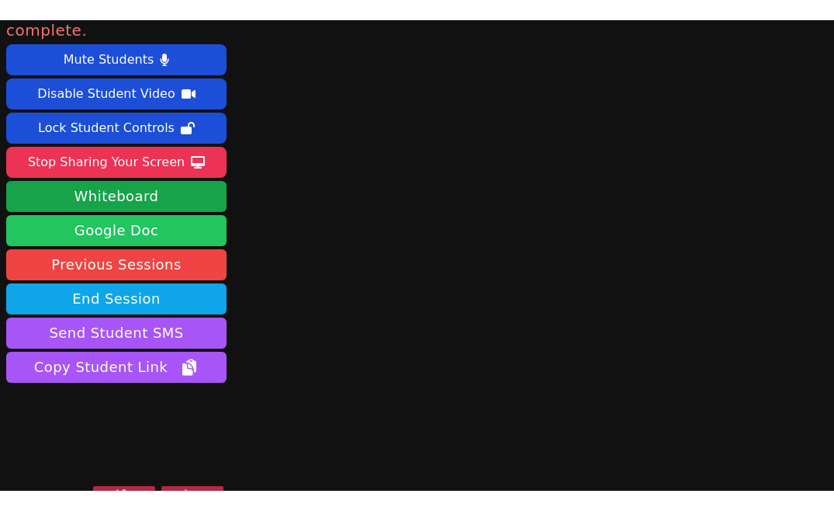
scroll to position [33, 0]
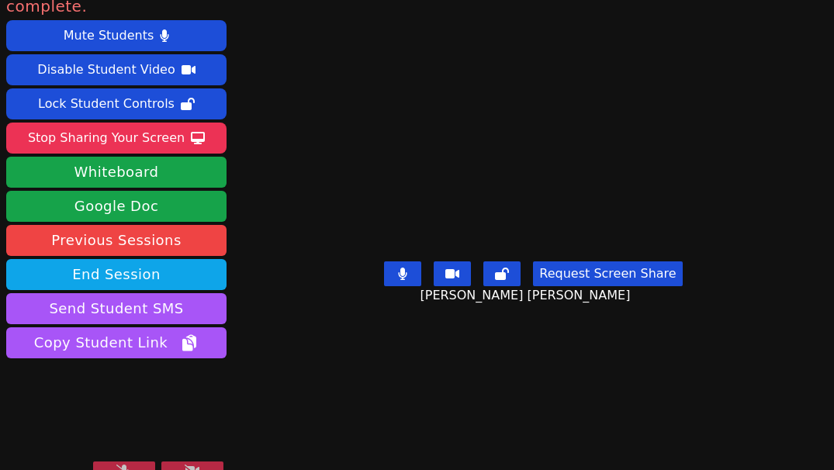
click at [132, 462] on button at bounding box center [124, 471] width 62 height 19
click at [128, 465] on icon at bounding box center [123, 471] width 9 height 12
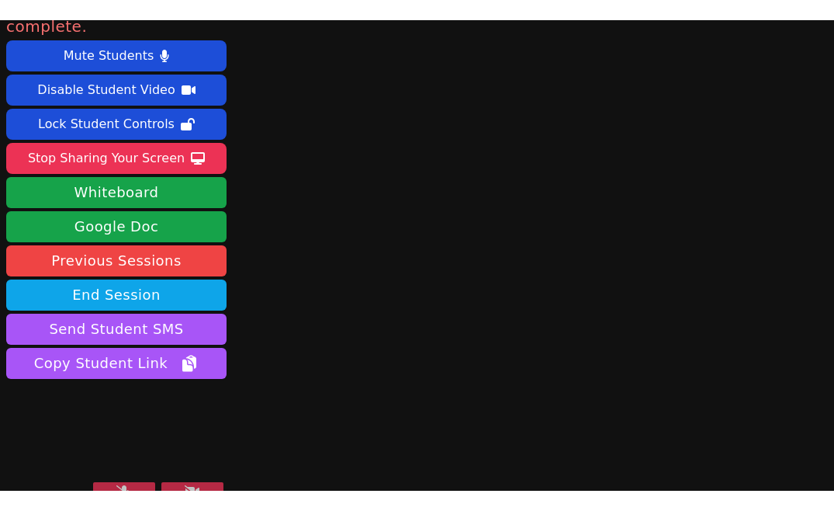
scroll to position [0, 0]
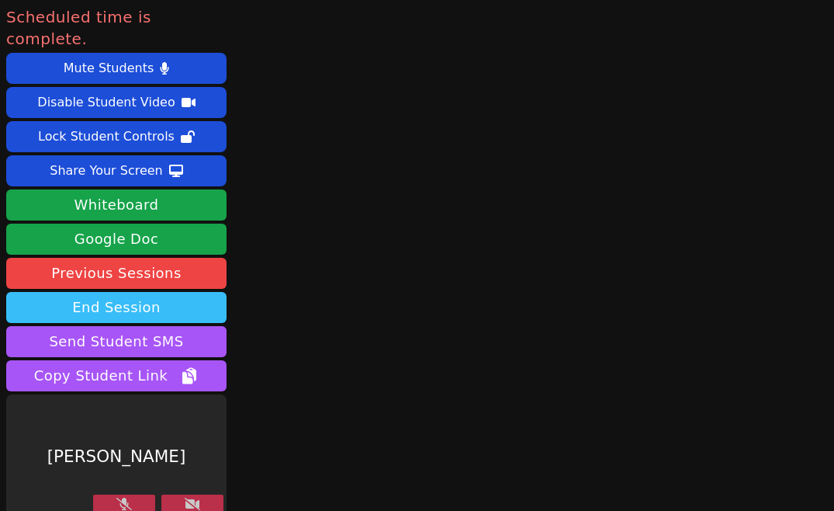
click at [184, 292] on button "End Session" at bounding box center [116, 307] width 220 height 31
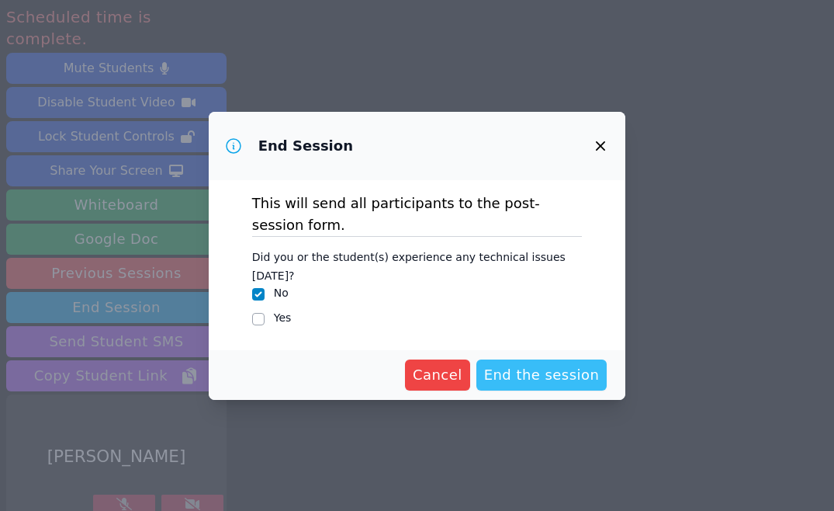
click at [529, 365] on span "End the session" at bounding box center [542, 375] width 116 height 22
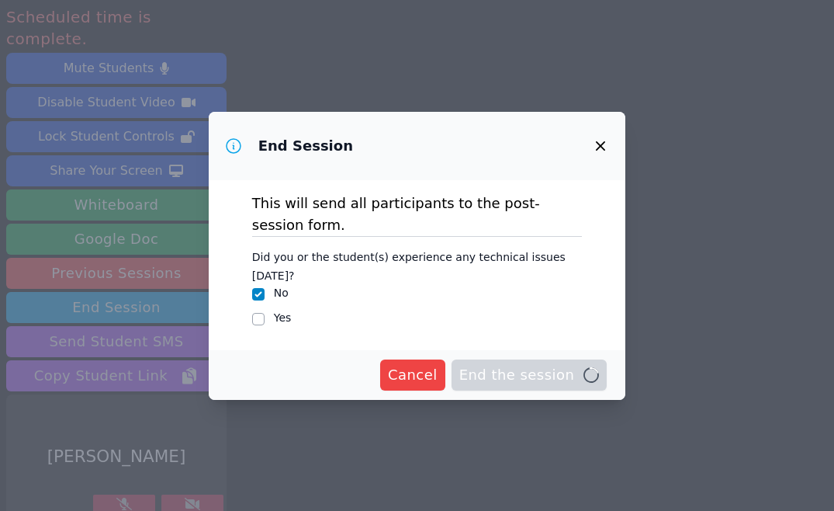
click at [438, 364] on span "Cancel" at bounding box center [413, 375] width 50 height 22
click at [380, 359] on button "Cancel" at bounding box center [412, 374] width 65 height 31
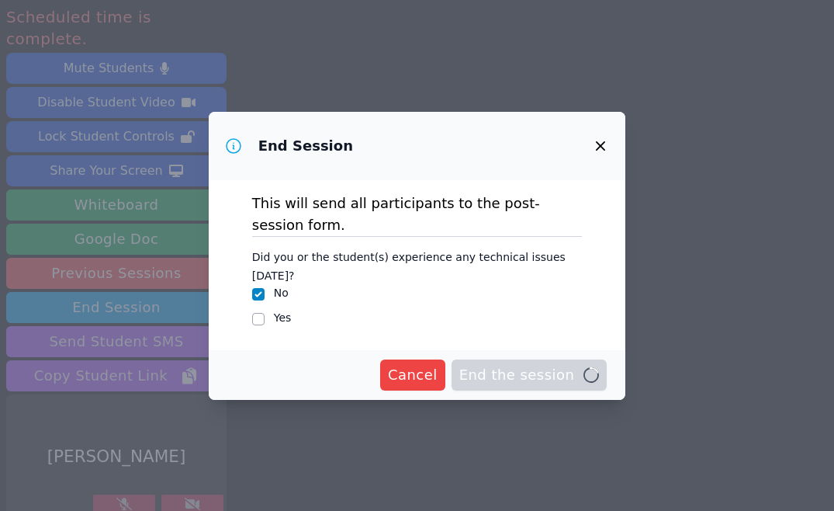
click at [380, 359] on button "Cancel" at bounding box center [412, 374] width 65 height 31
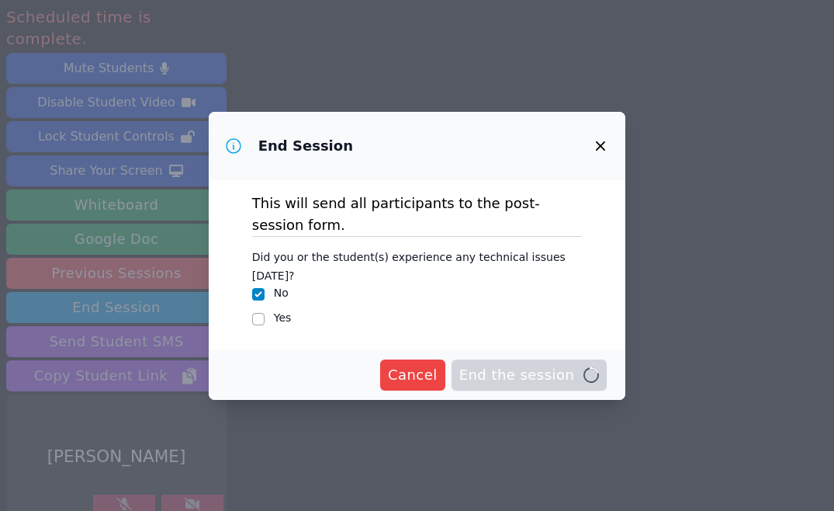
click at [380, 359] on button "Cancel" at bounding box center [412, 374] width 65 height 31
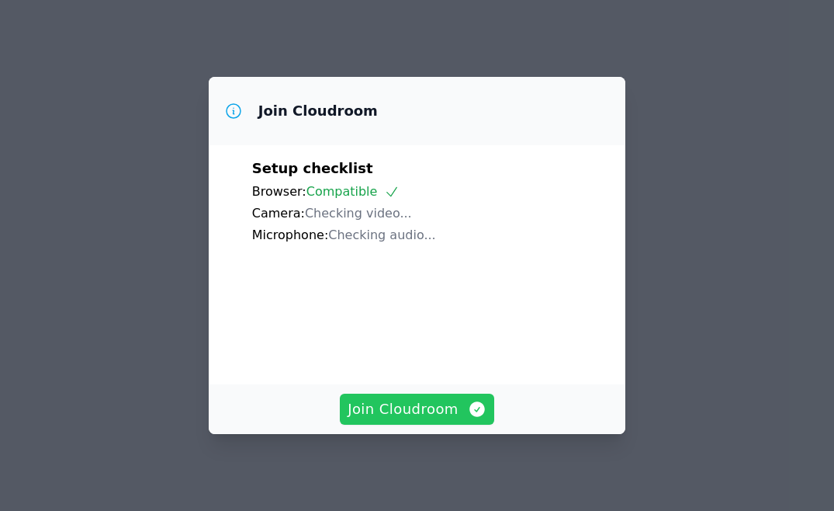
click at [408, 412] on span "Join Cloudroom" at bounding box center [417, 409] width 139 height 22
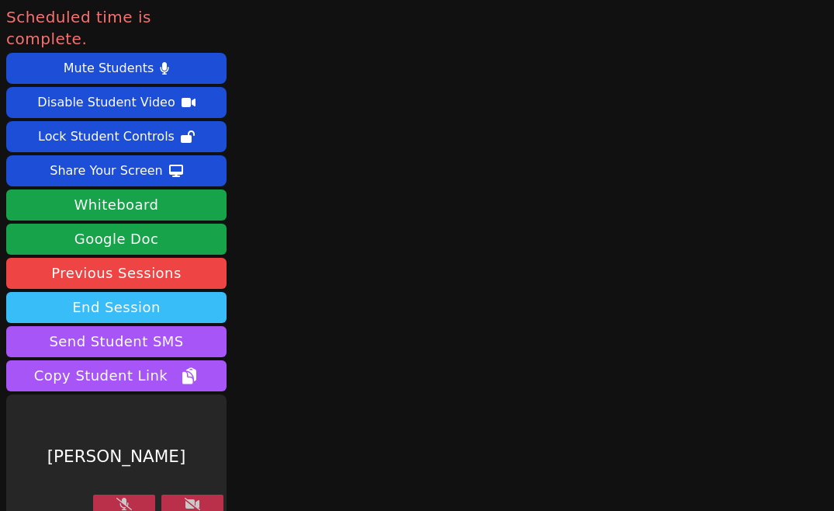
click at [188, 292] on button "End Session" at bounding box center [116, 307] width 220 height 31
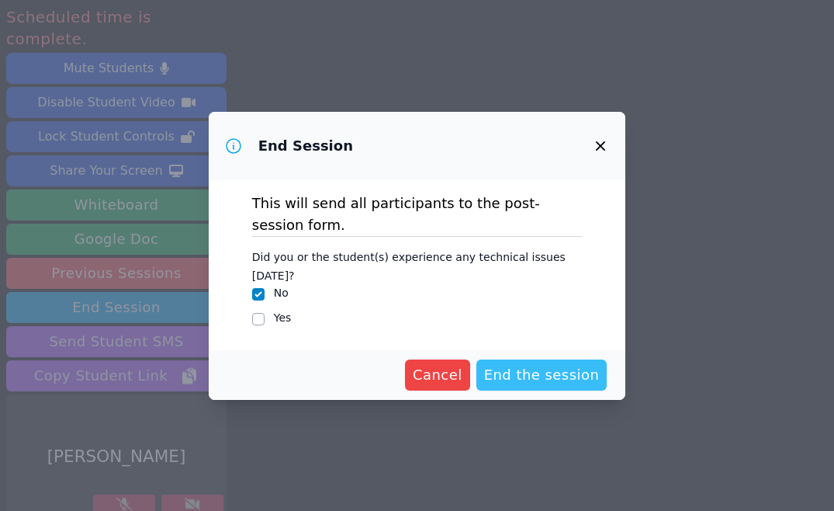
click at [504, 364] on span "End the session" at bounding box center [542, 375] width 116 height 22
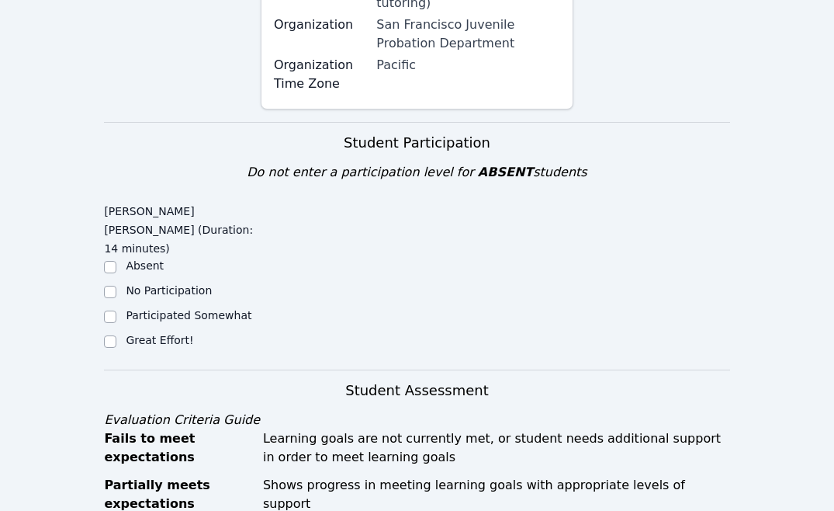
scroll to position [479, 0]
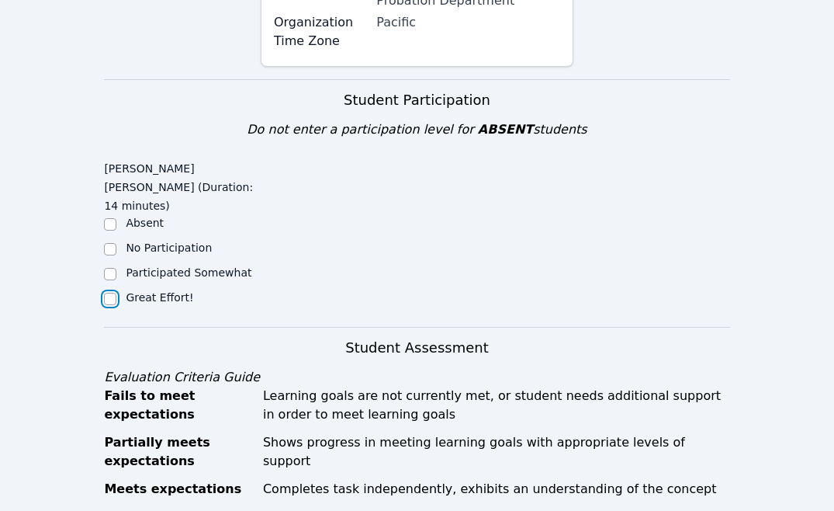
click at [111, 293] on input "Great Effort!" at bounding box center [110, 299] width 12 height 12
checkbox input "true"
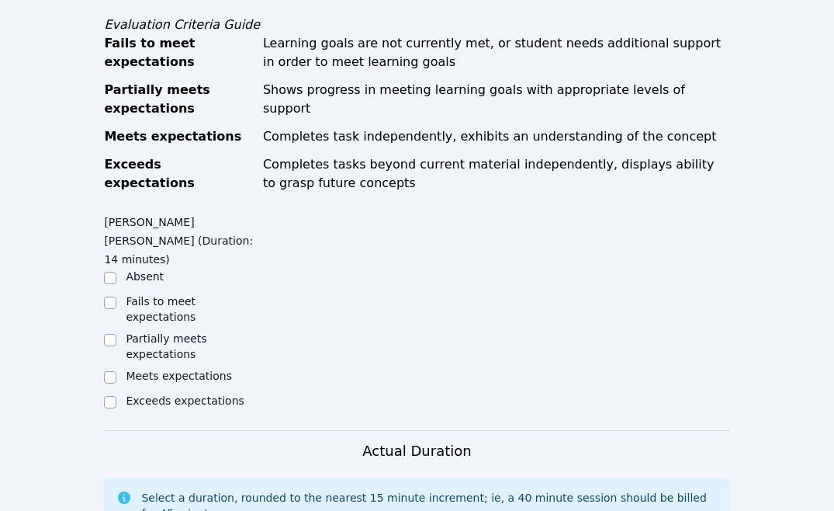
scroll to position [845, 0]
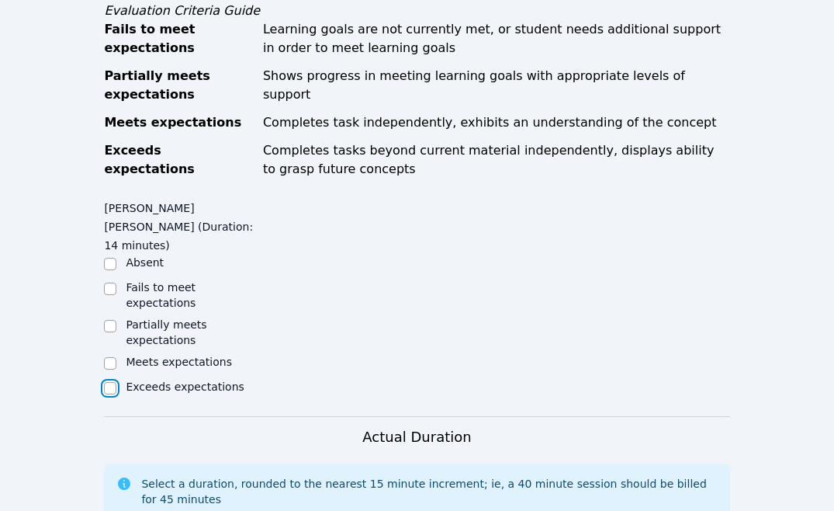
click at [113, 382] on input "Exceeds expectations" at bounding box center [110, 388] width 12 height 12
checkbox input "true"
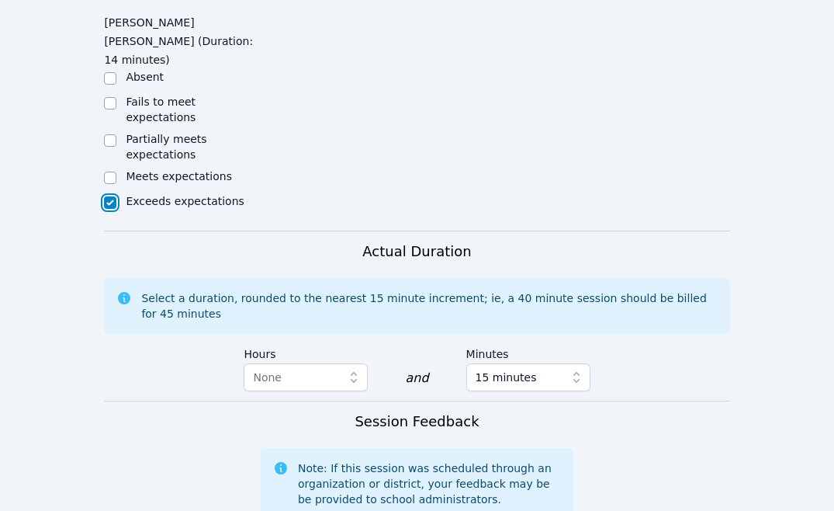
scroll to position [1152, 0]
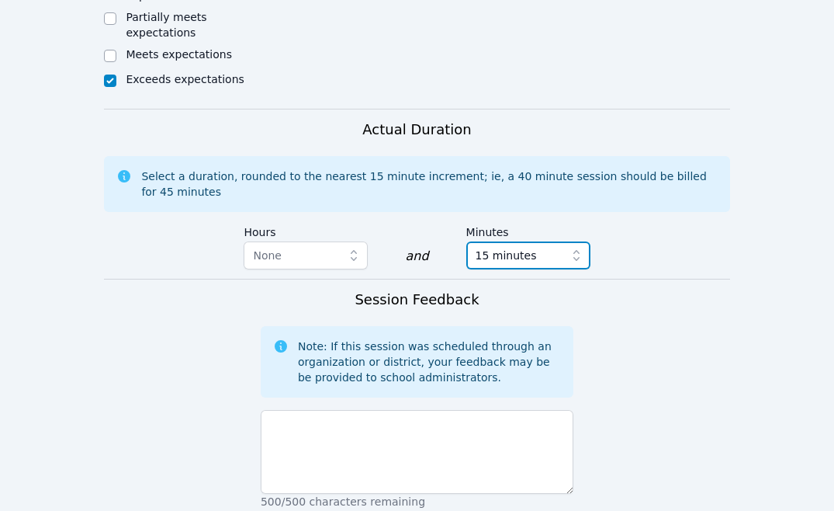
click at [572, 248] on icon "button" at bounding box center [577, 256] width 16 height 16
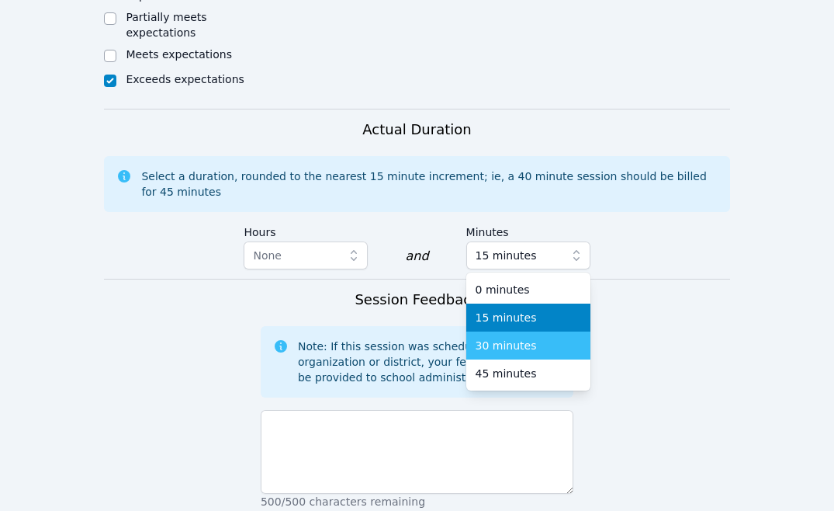
click at [531, 338] on div "30 minutes" at bounding box center [529, 346] width 106 height 16
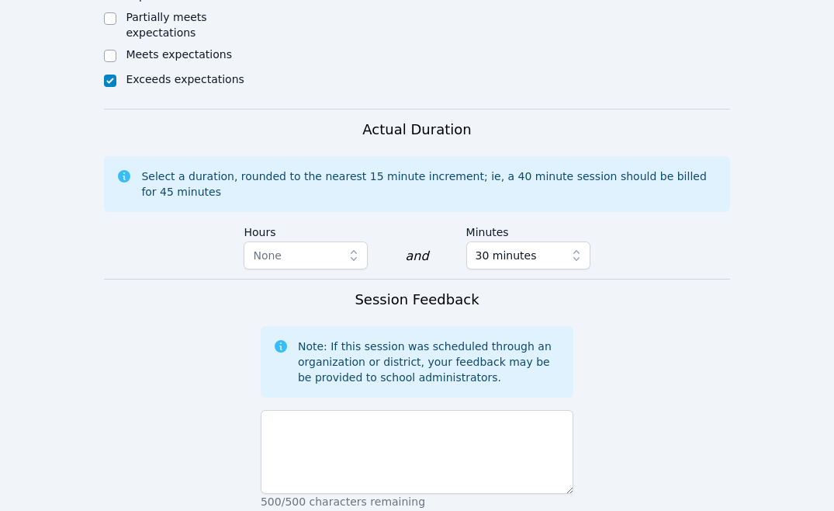
click at [667, 275] on form "Student Participation Do not enter a participation level for ABSENT students Eb…" at bounding box center [416, 83] width 625 height 1355
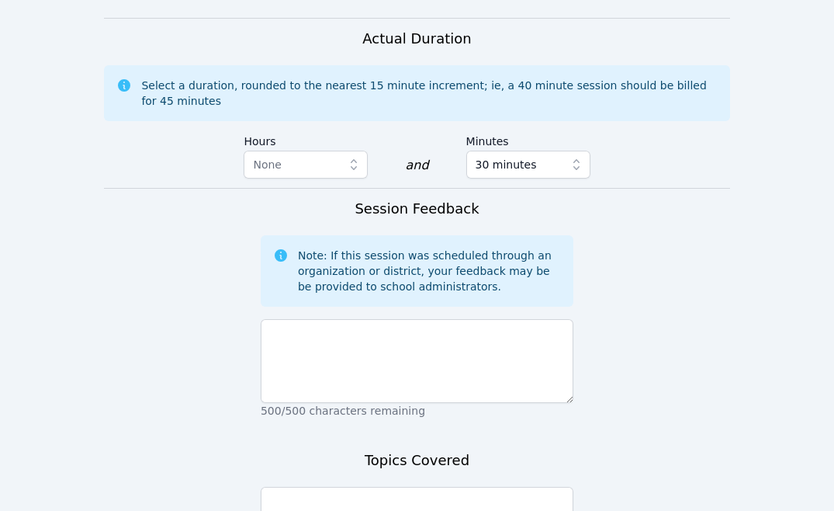
scroll to position [1304, 0]
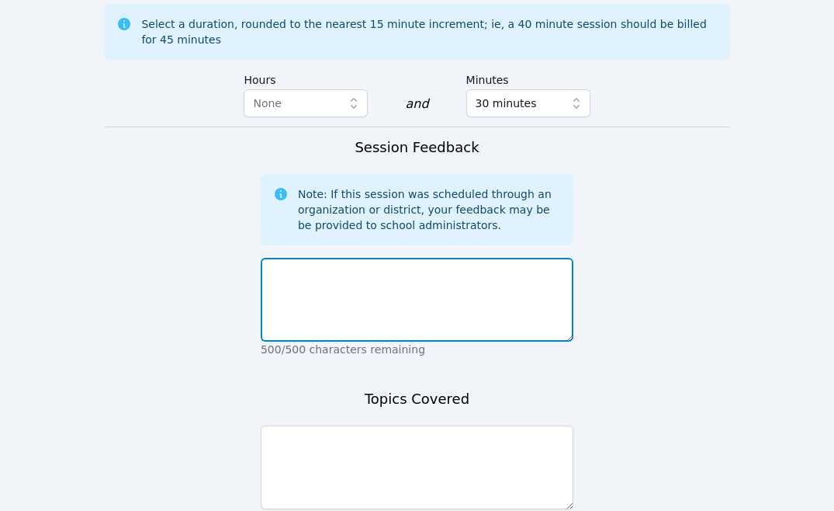
click at [460, 258] on textarea at bounding box center [417, 300] width 313 height 84
paste textarea "Went faily well! Eblin had his first in-person class today and scheduled this s…"
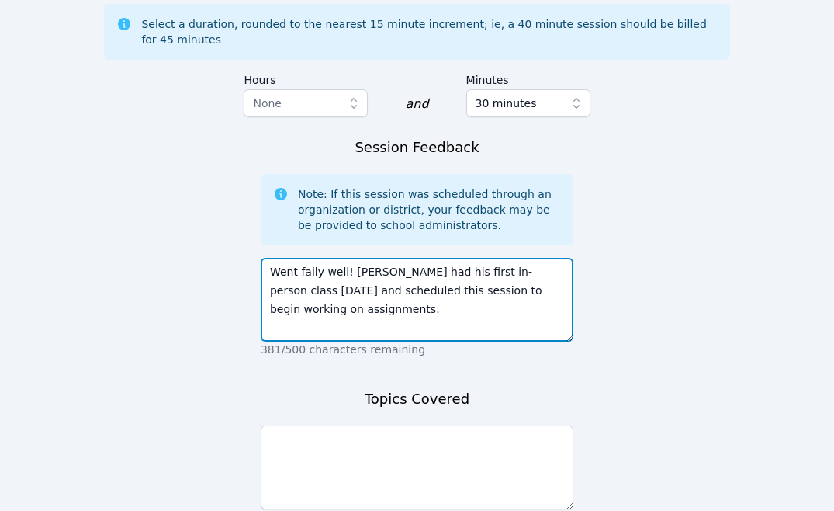
click at [309, 258] on textarea "Went faily well! Eblin had his first in-person class today and scheduled this s…" at bounding box center [417, 300] width 313 height 84
click at [337, 258] on textarea "Went fairly well! Eblin had his first in-person class today and scheduled this …" at bounding box center [417, 300] width 313 height 84
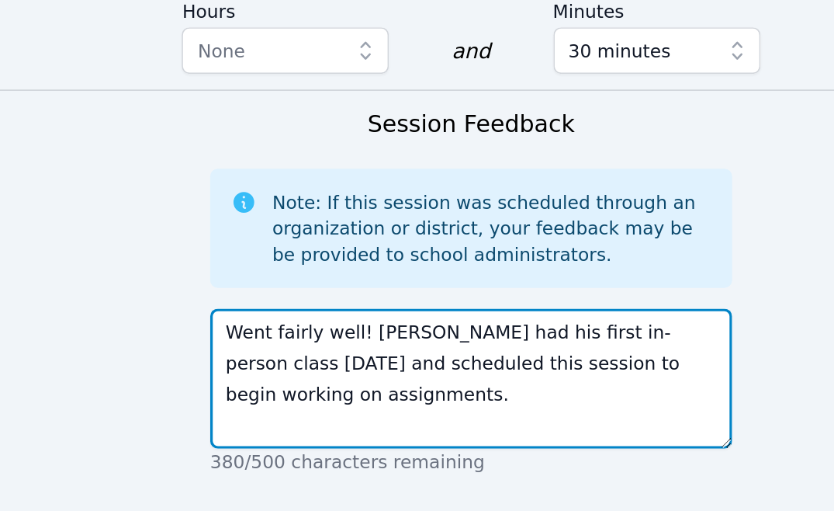
click at [348, 258] on textarea "Went fairly well! Eblin had his first in-person class today and scheduled this …" at bounding box center [417, 300] width 313 height 84
type textarea "Went fairly well. Eblin had his first in-person class today and scheduled this …"
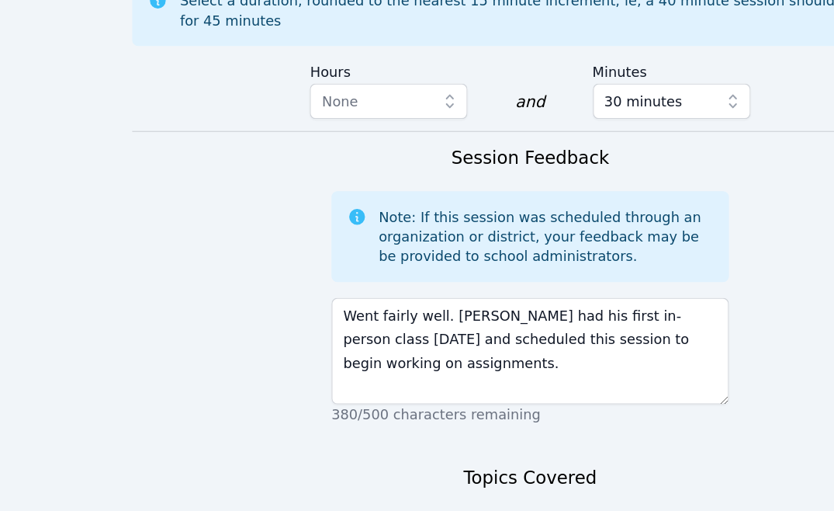
click at [446, 425] on textarea at bounding box center [417, 467] width 313 height 84
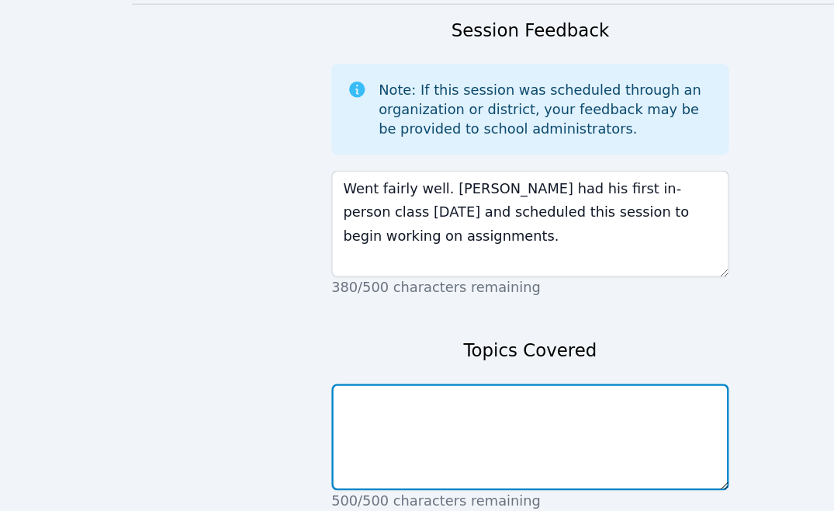
scroll to position [1341, 0]
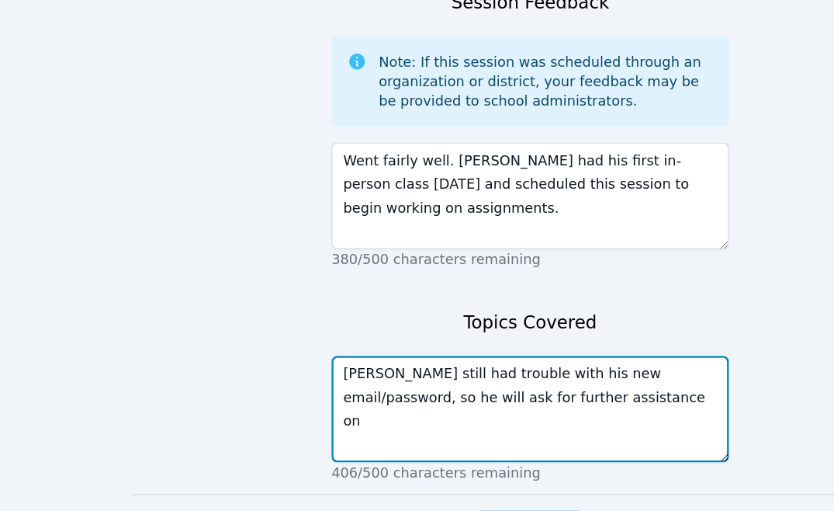
click at [444, 389] on textarea "Eblin still had trouble with his new email/password, so he will ask for further…" at bounding box center [417, 431] width 313 height 84
type textarea "Eblin still had trouble with his new email/password, so he will ask for further…"
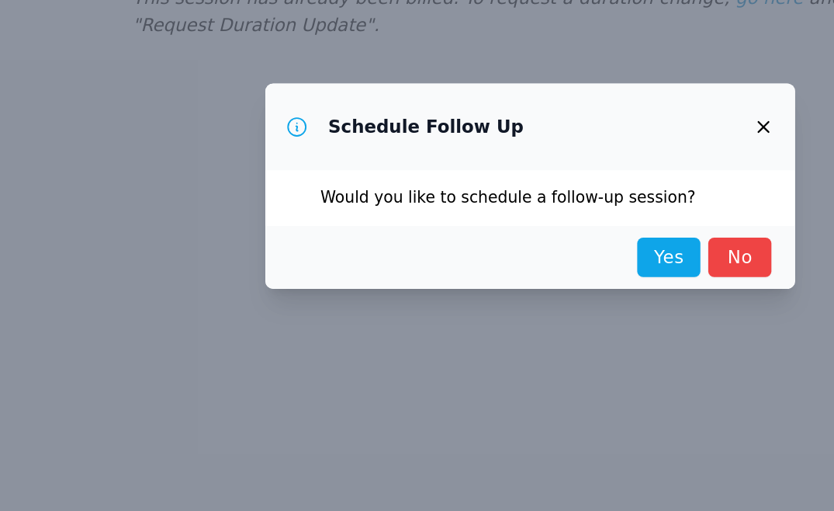
scroll to position [0, 0]
click at [594, 314] on link "No" at bounding box center [582, 311] width 50 height 31
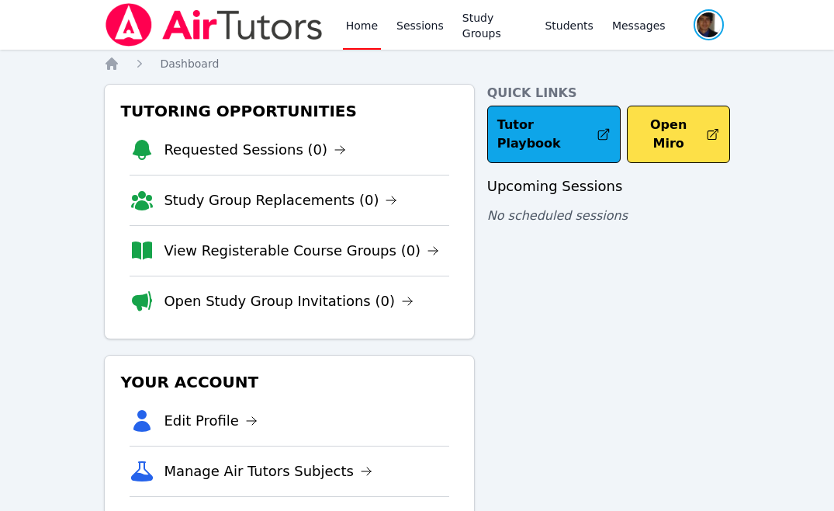
click at [719, 33] on span "button" at bounding box center [708, 25] width 33 height 34
click at [654, 82] on button "Logout" at bounding box center [646, 88] width 149 height 28
